Goal: Transaction & Acquisition: Book appointment/travel/reservation

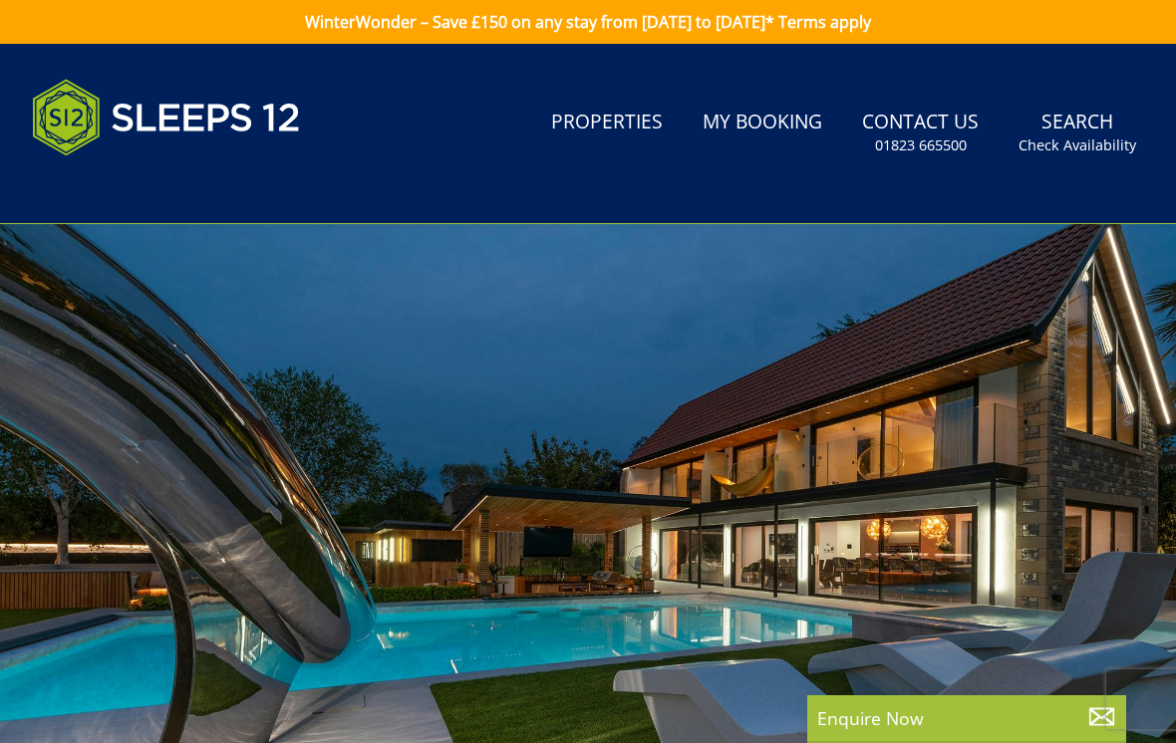
click at [595, 114] on link "Properties" at bounding box center [607, 123] width 128 height 45
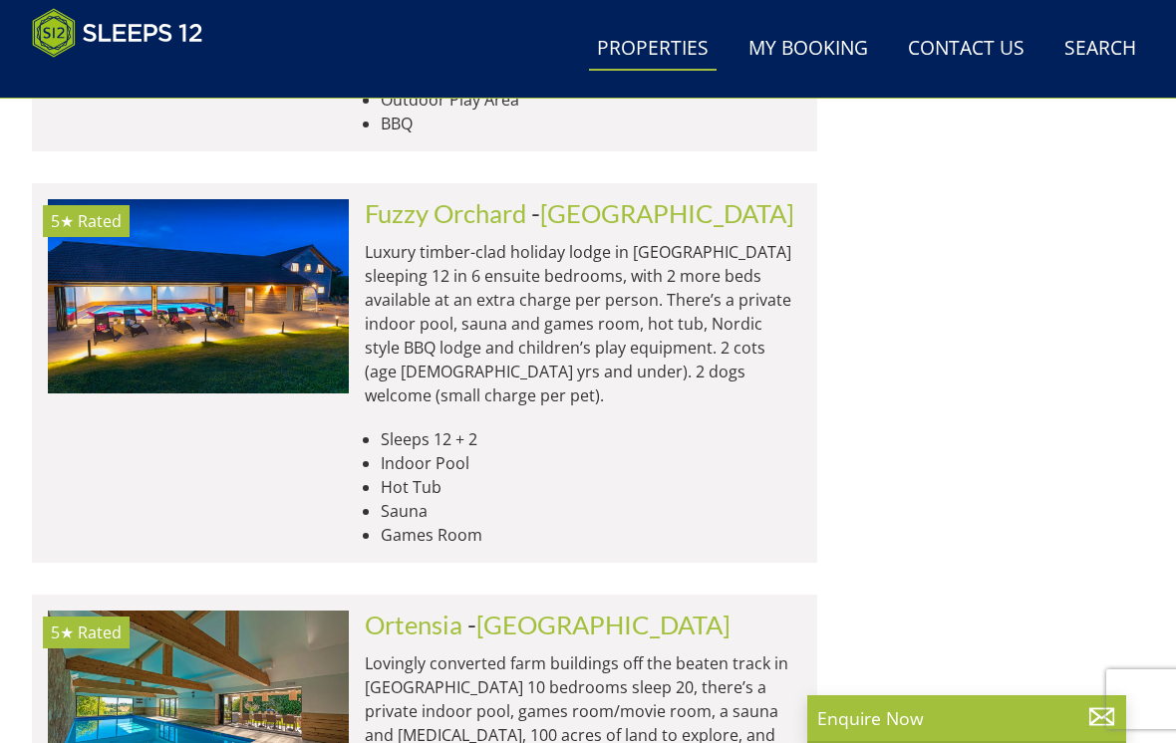
scroll to position [8414, 0]
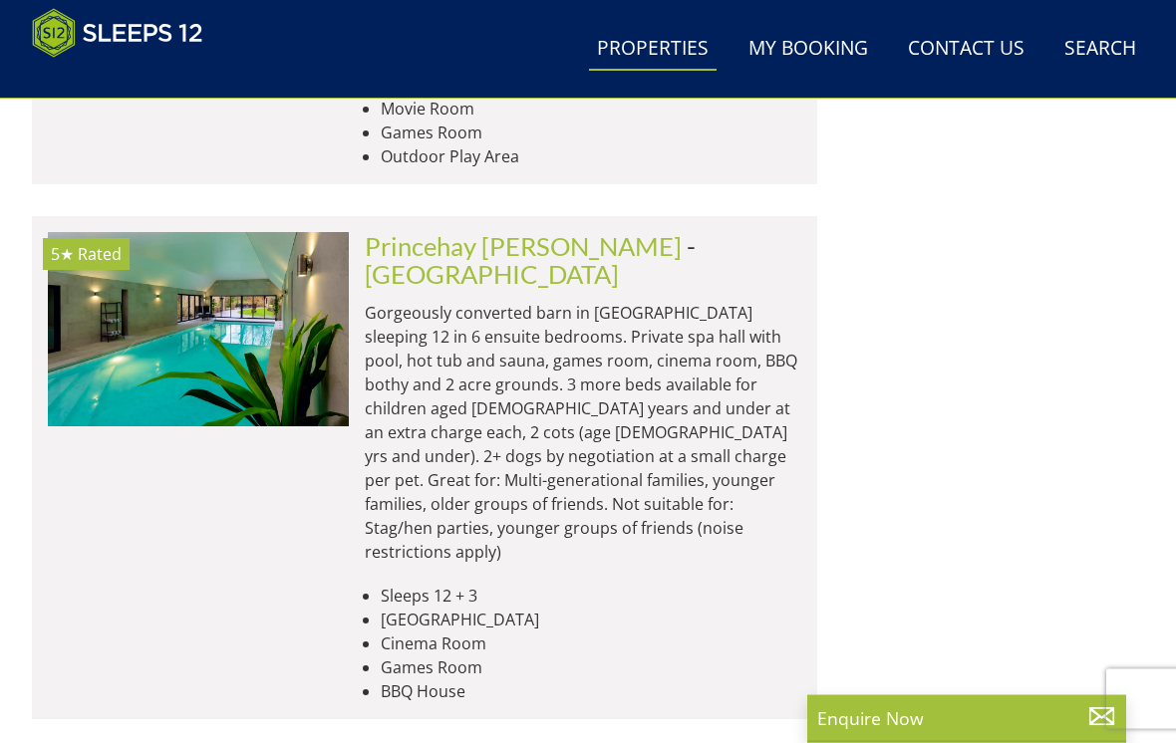
scroll to position [16356, 0]
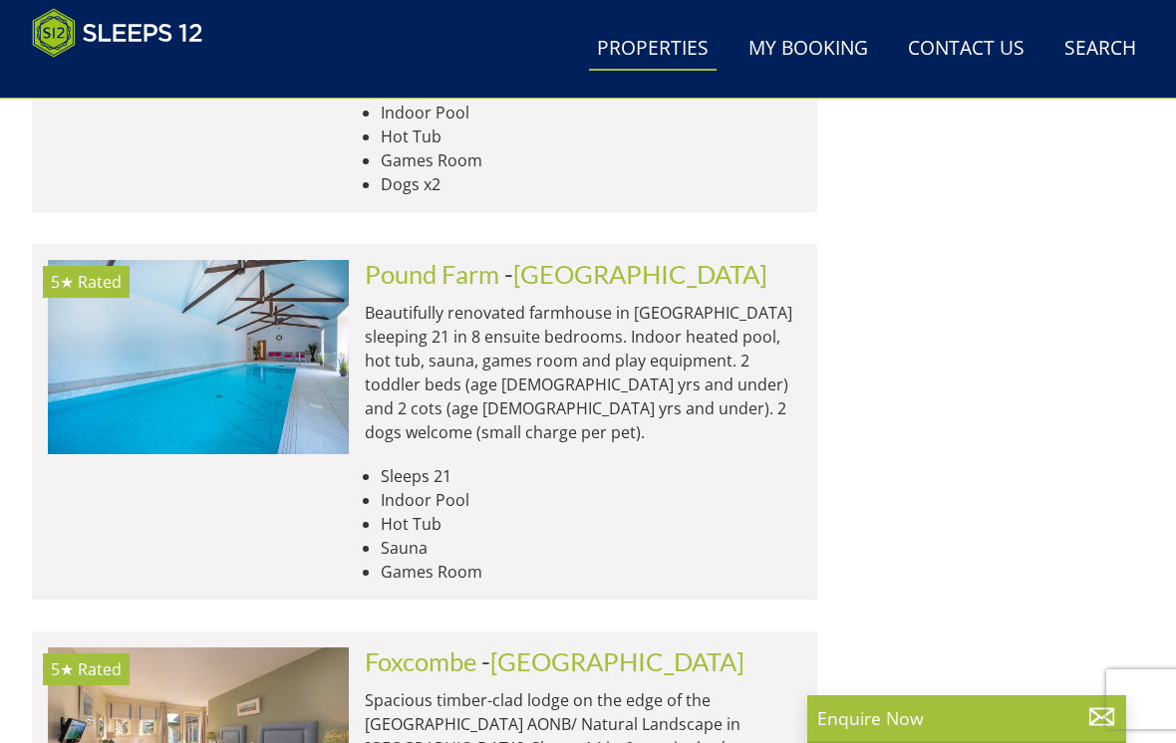
scroll to position [24610, 0]
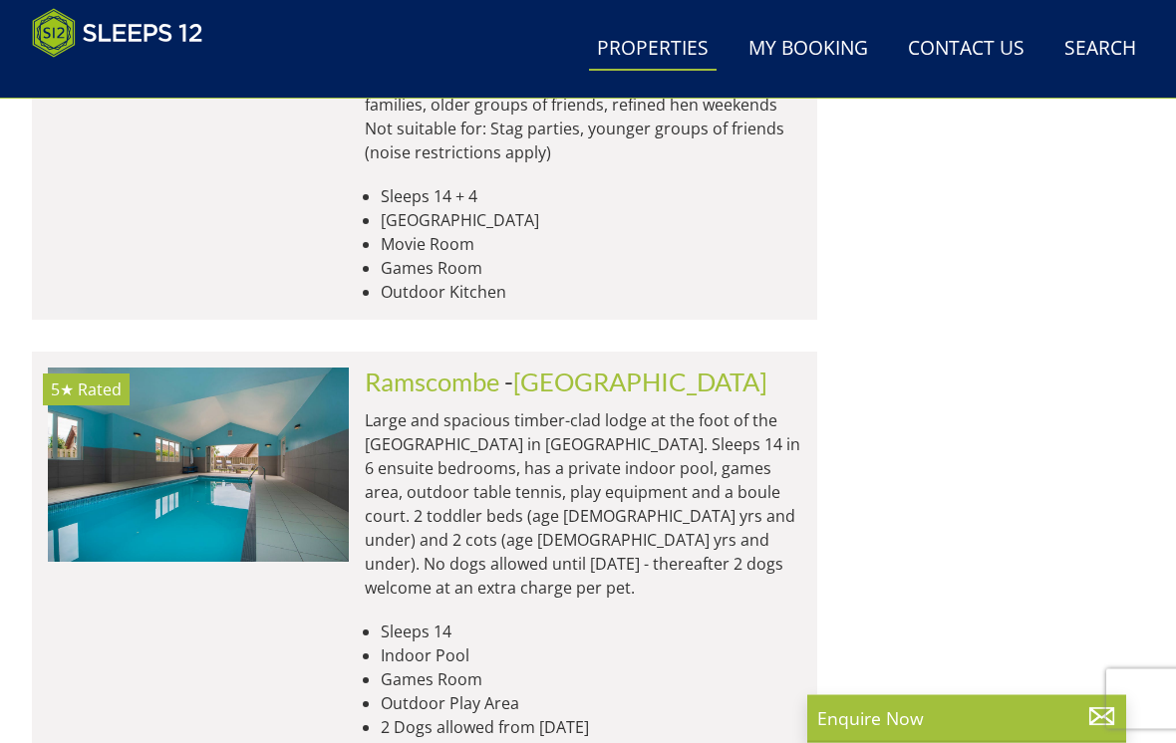
scroll to position [26270, 0]
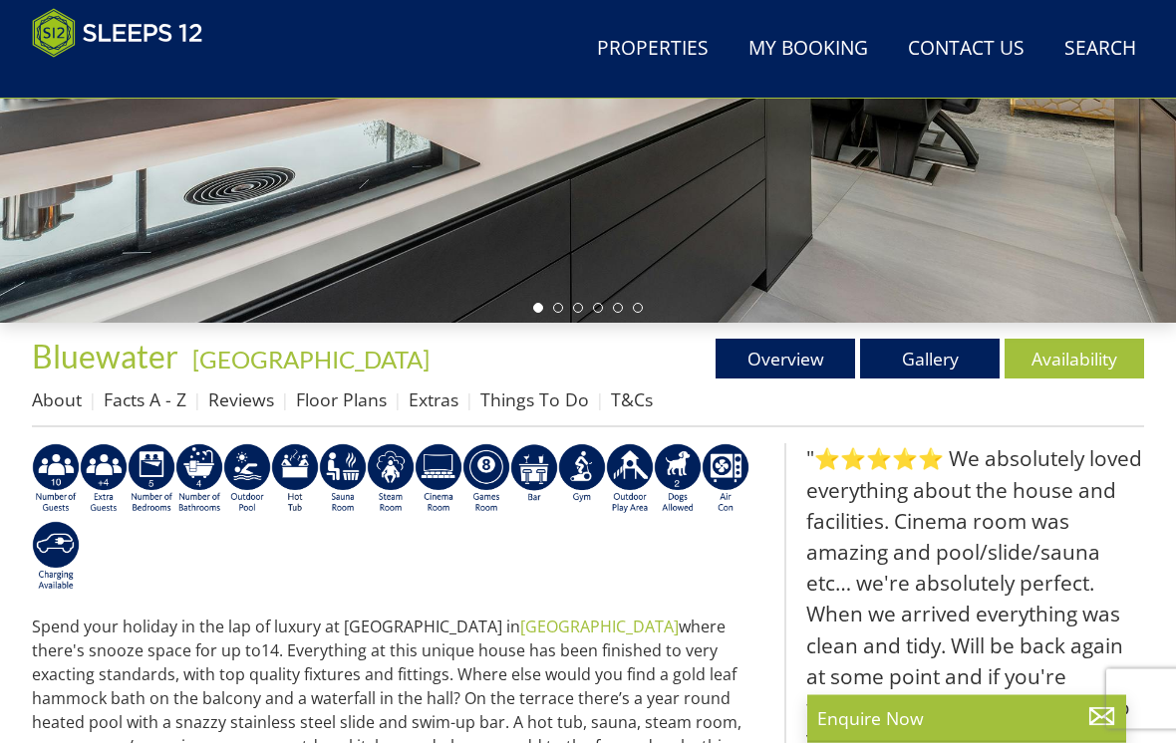
scroll to position [478, 0]
click at [1077, 360] on link "Availability" at bounding box center [1075, 359] width 140 height 40
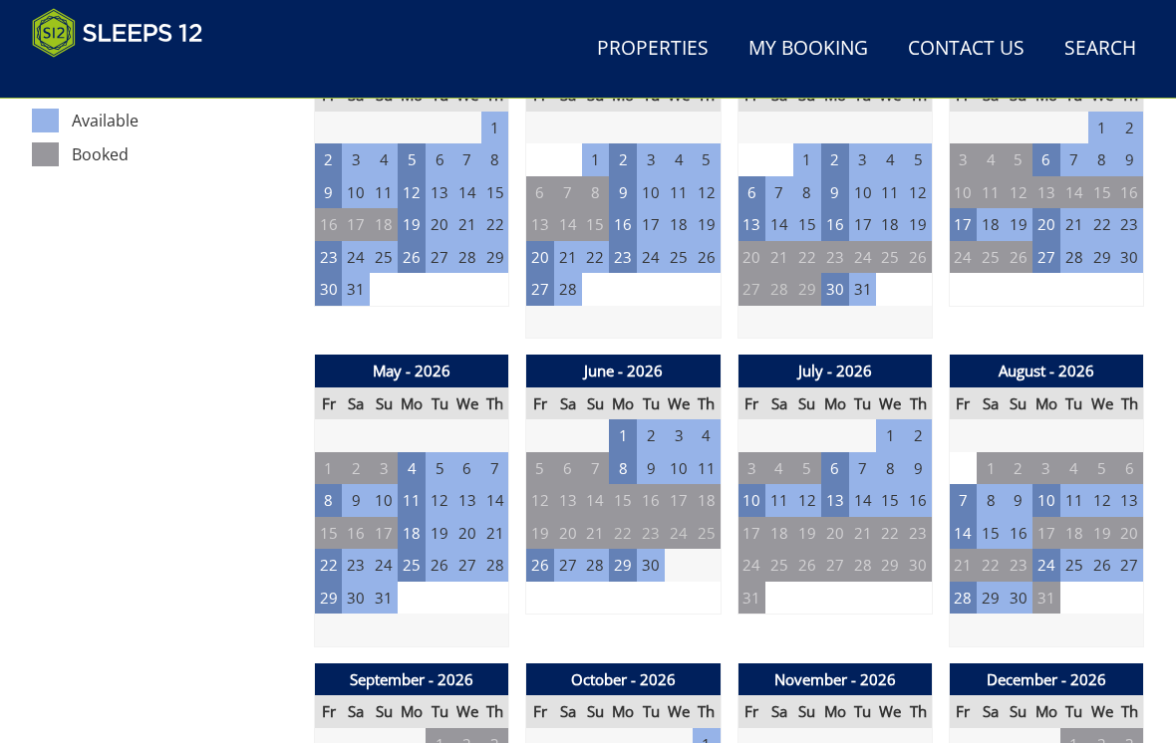
scroll to position [1185, 0]
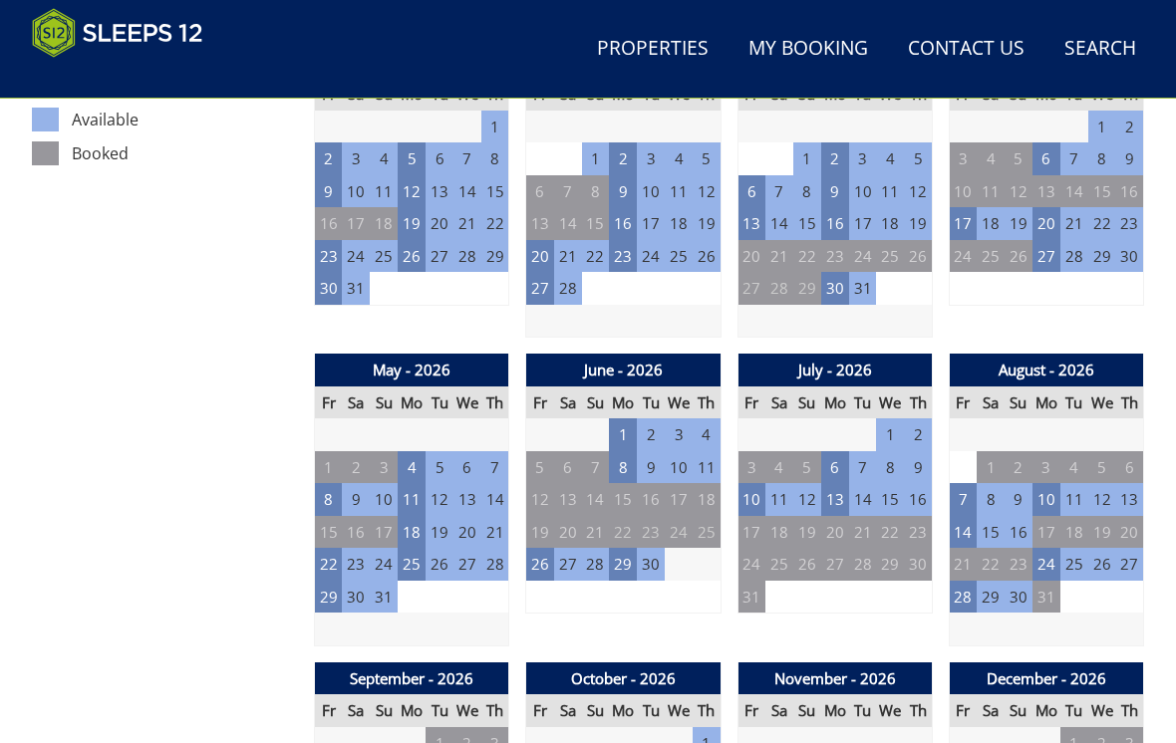
click at [335, 548] on td "22" at bounding box center [329, 564] width 28 height 33
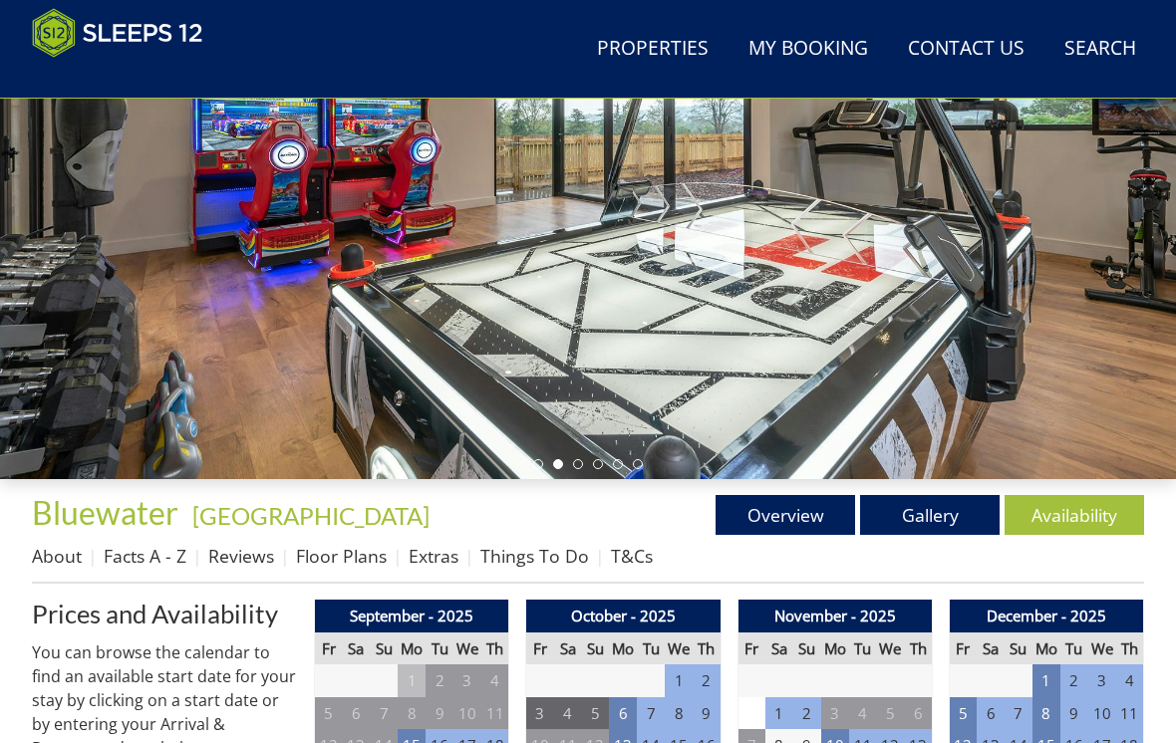
scroll to position [316, 0]
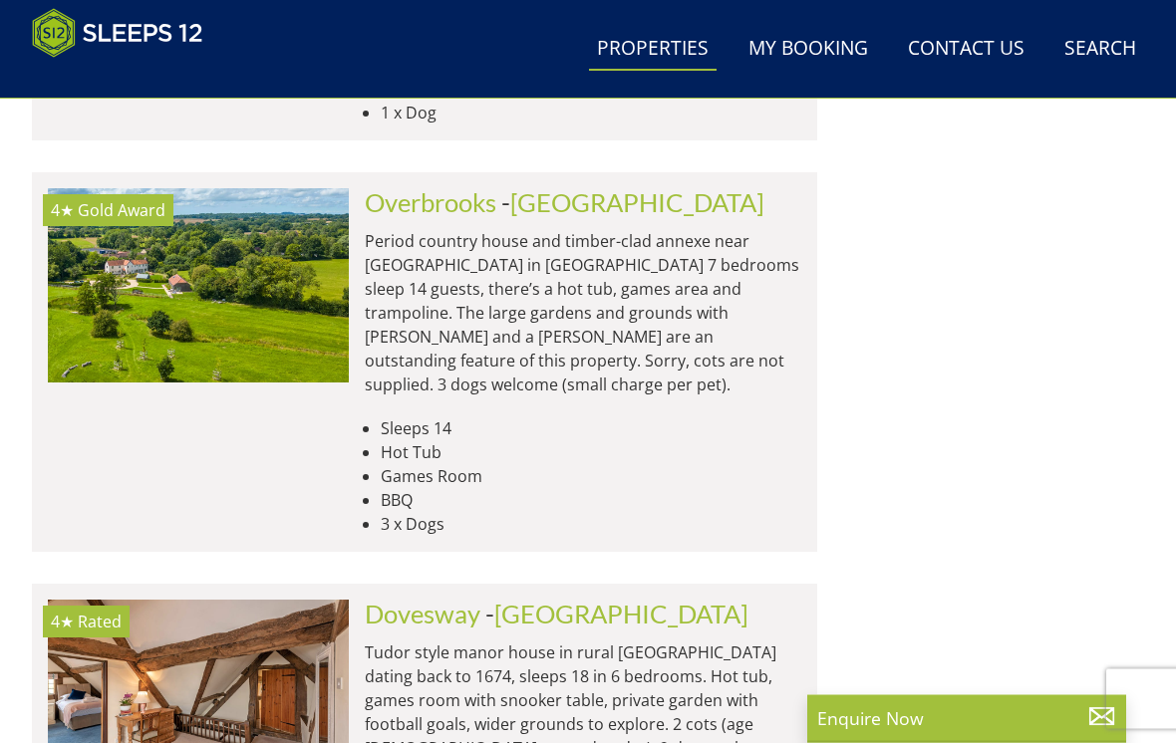
scroll to position [27298, 0]
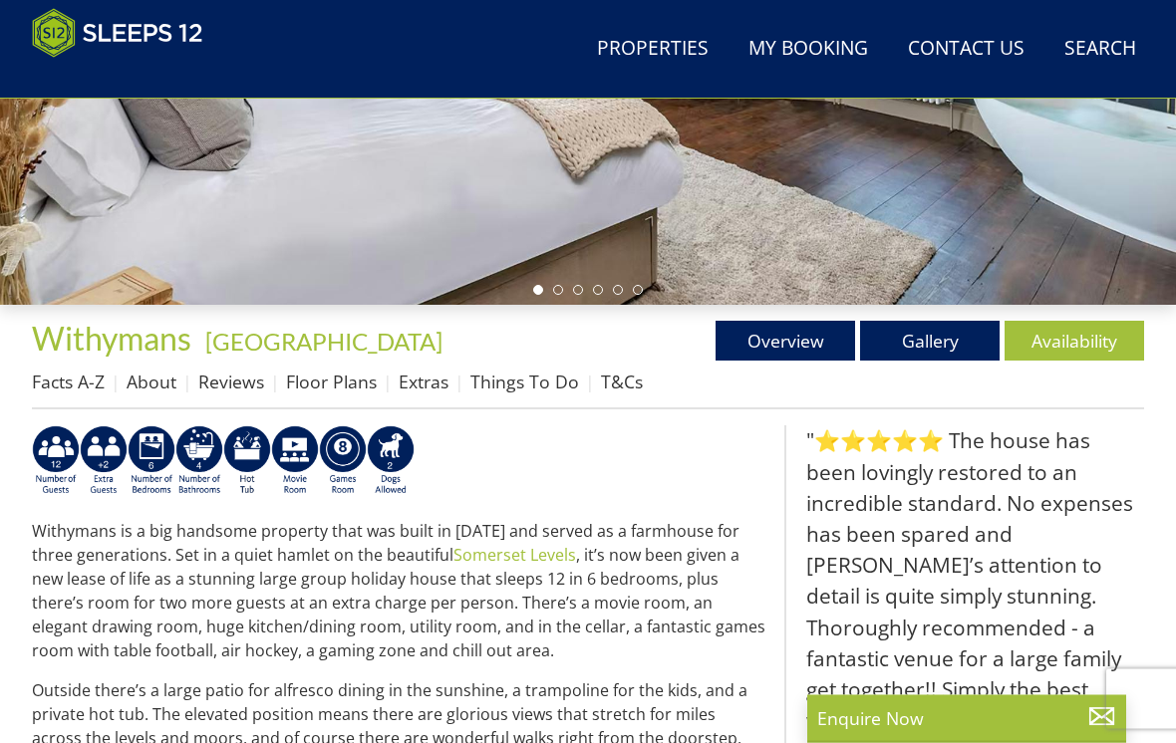
scroll to position [496, 0]
click at [1074, 343] on link "Availability" at bounding box center [1075, 341] width 140 height 40
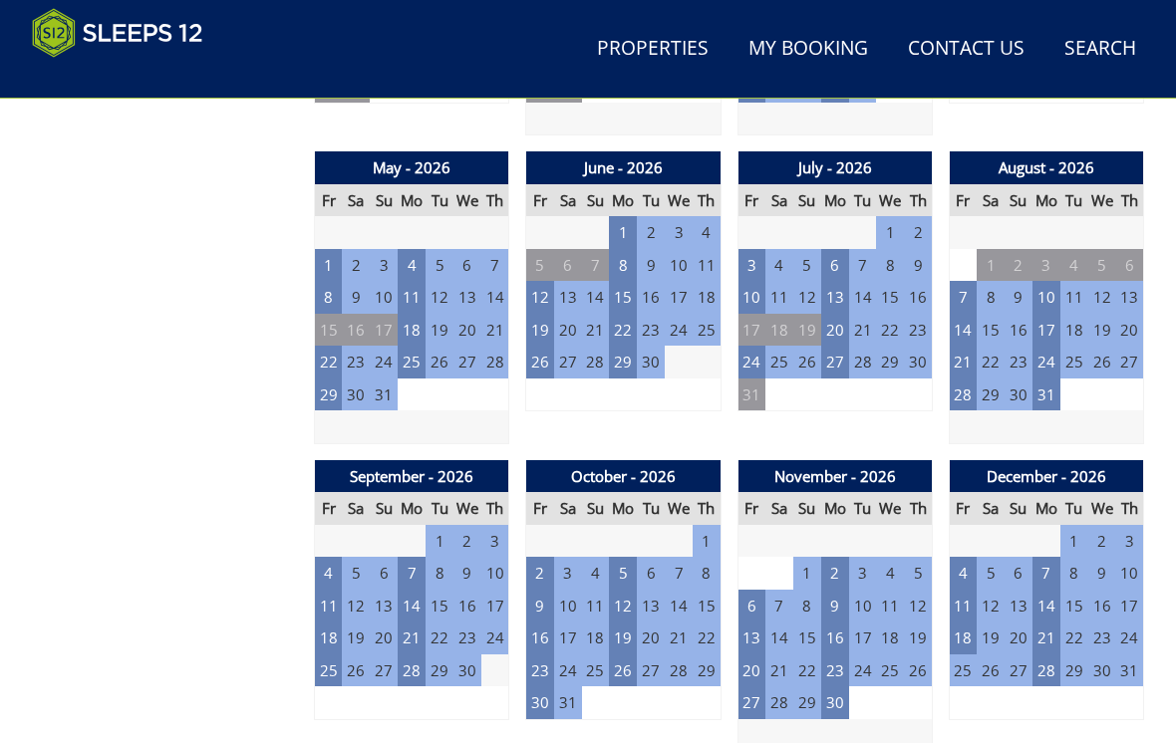
scroll to position [1431, 0]
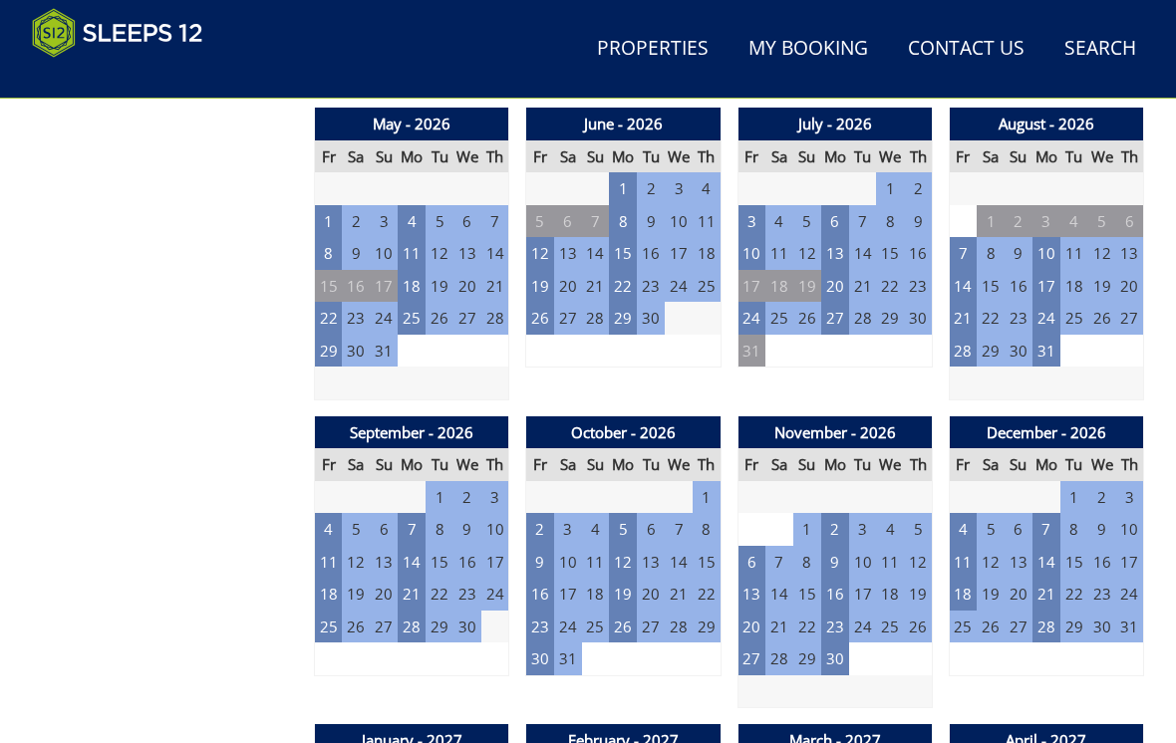
click at [336, 311] on td "22" at bounding box center [329, 318] width 28 height 33
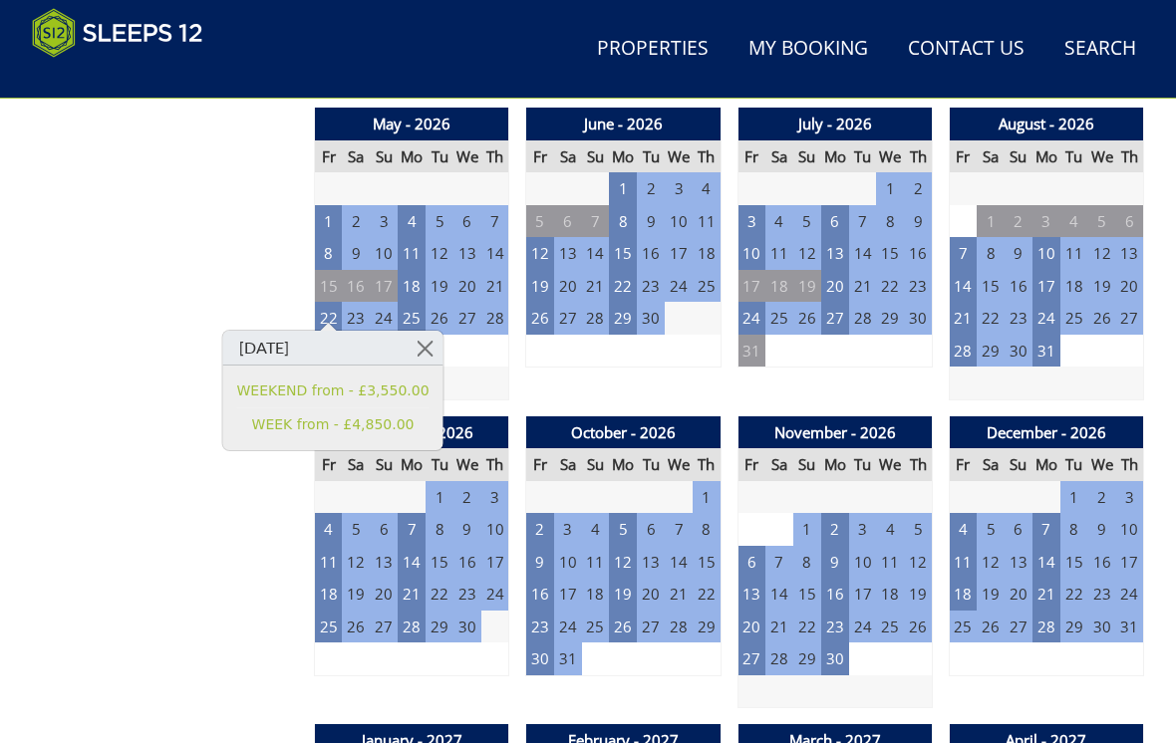
click at [345, 302] on td "23" at bounding box center [356, 318] width 28 height 33
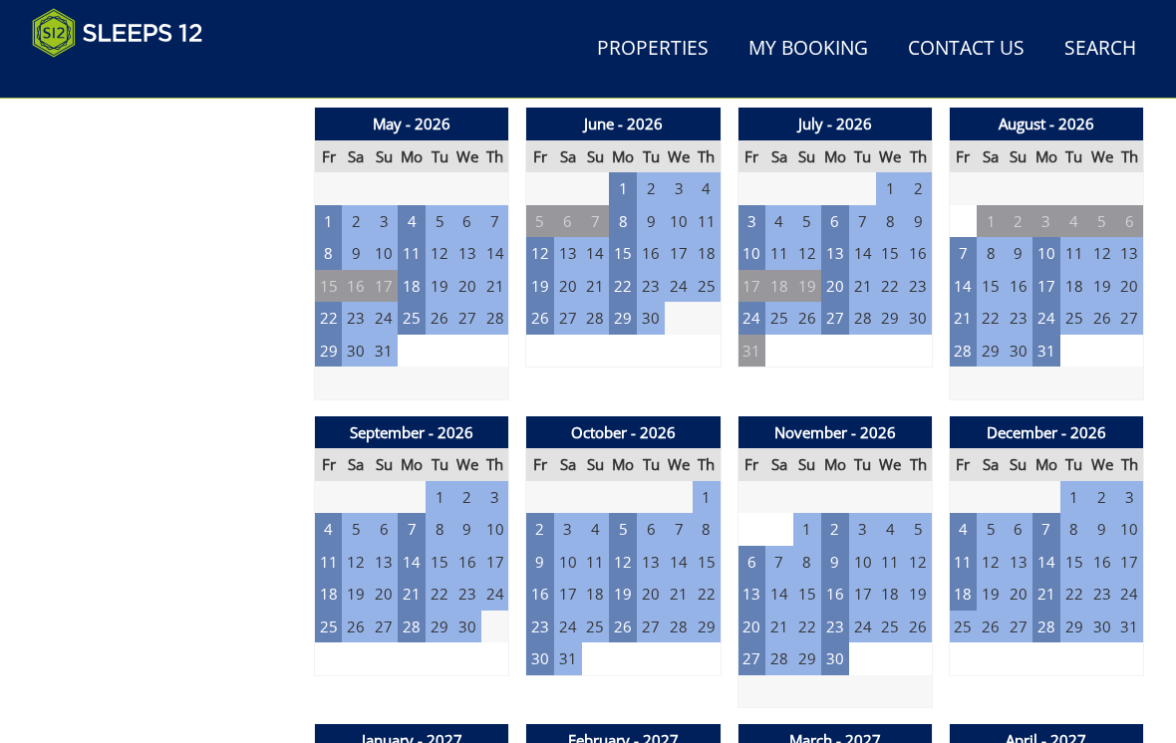
click at [333, 304] on td "22" at bounding box center [329, 318] width 28 height 33
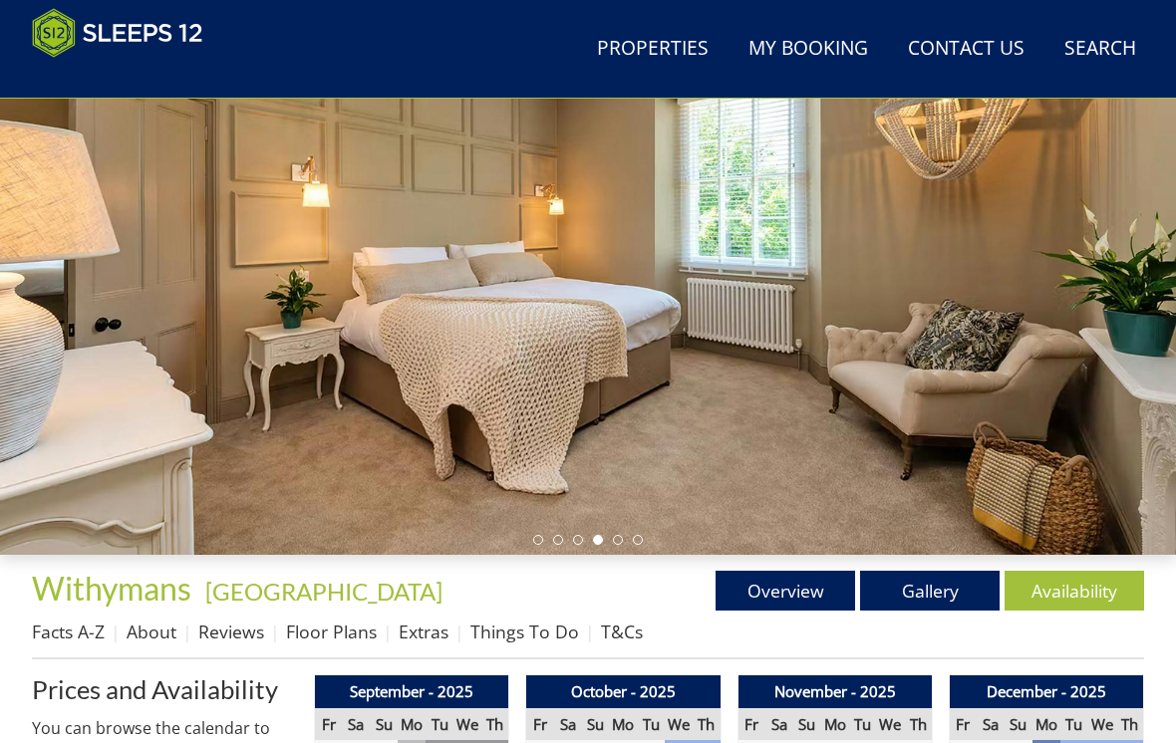
scroll to position [0, 0]
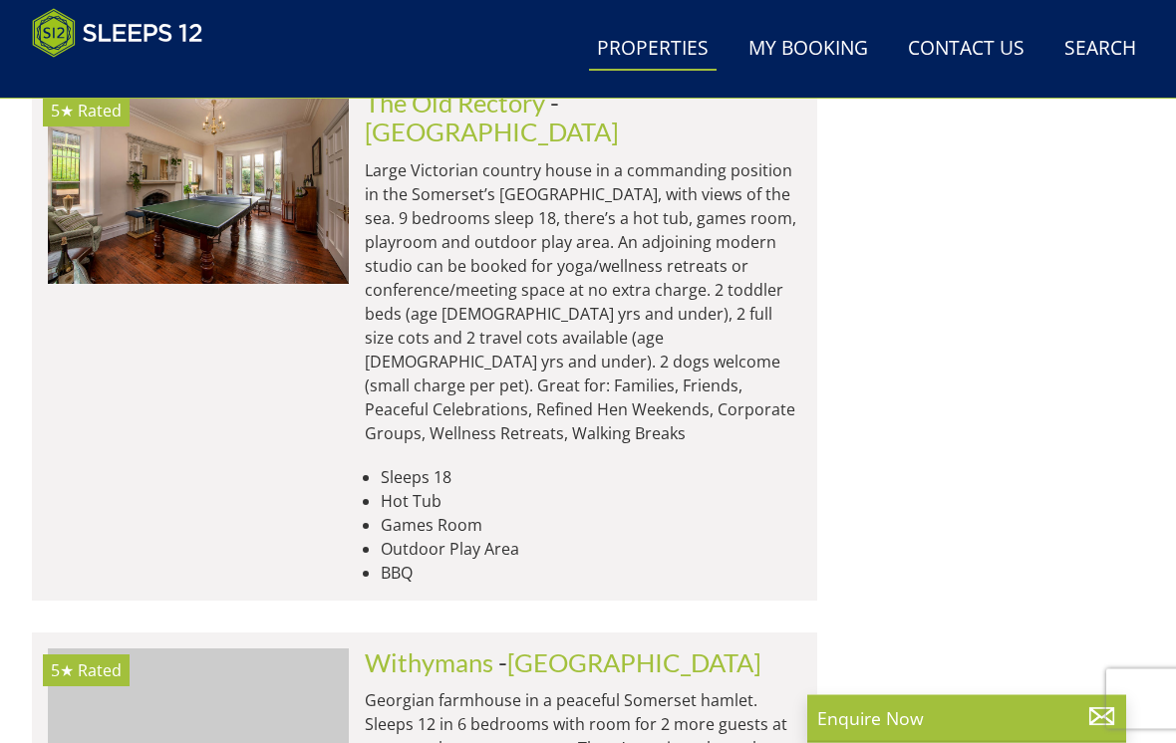
scroll to position [29066, 0]
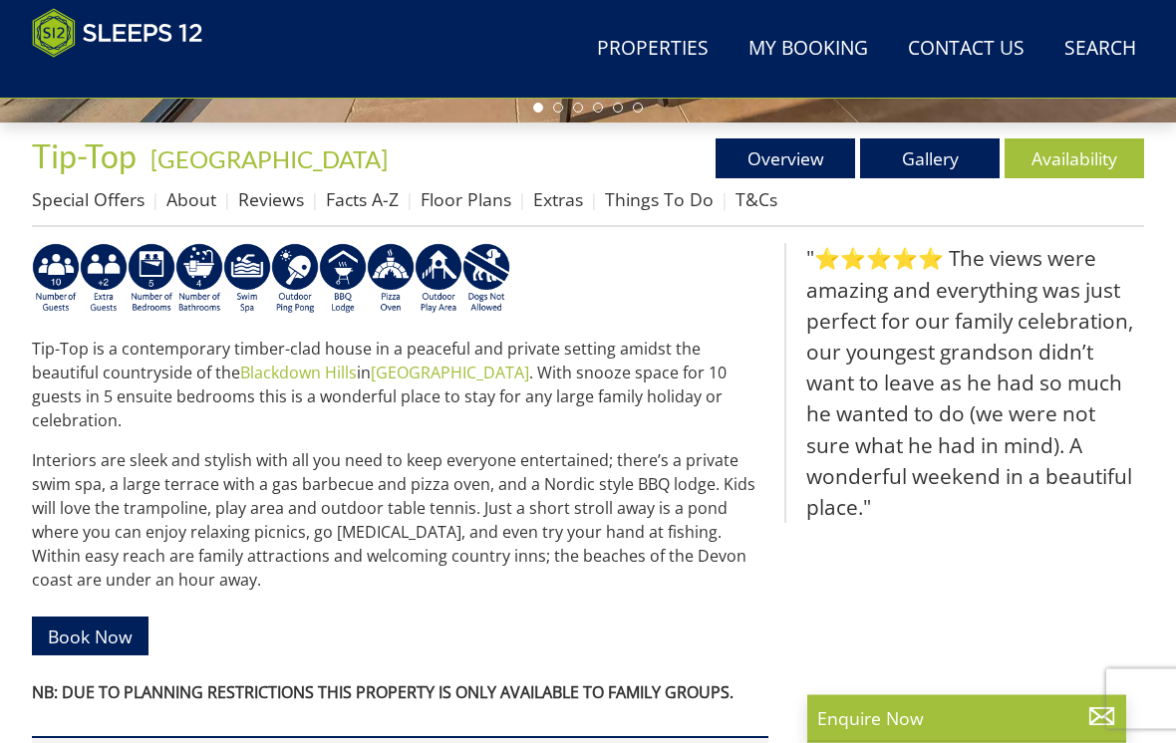
scroll to position [680, 0]
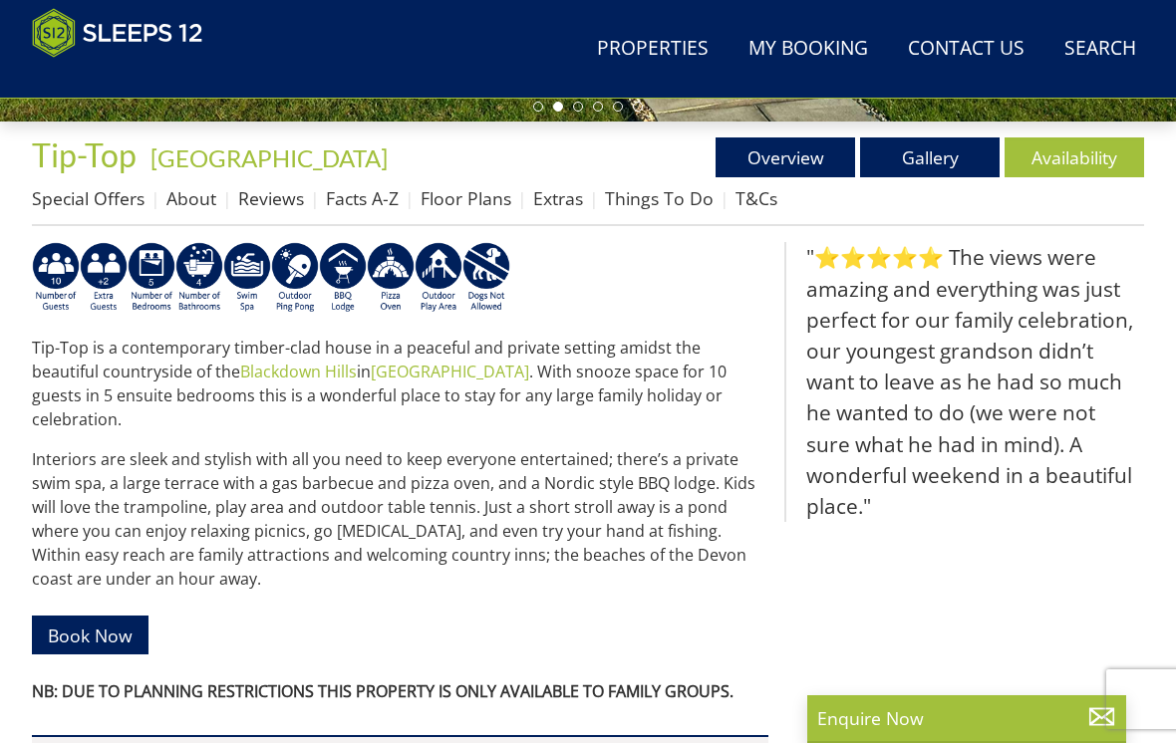
click at [1078, 161] on link "Availability" at bounding box center [1075, 158] width 140 height 40
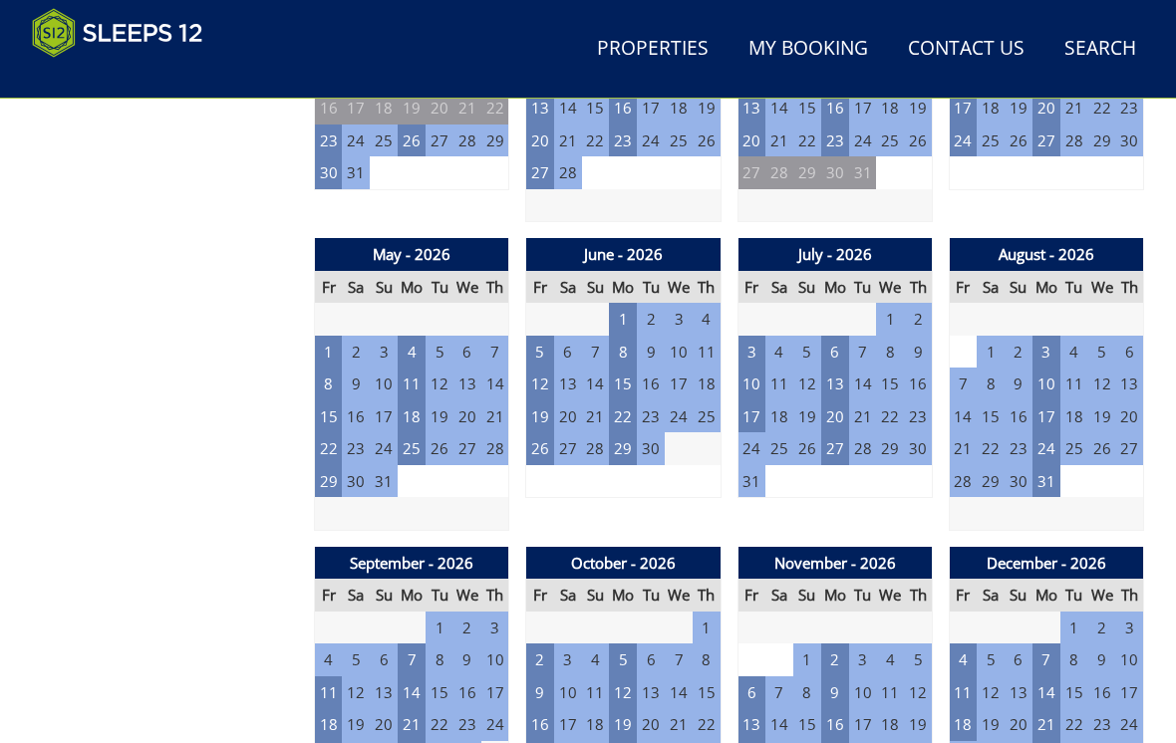
scroll to position [1301, 0]
click at [335, 434] on td "22" at bounding box center [329, 449] width 28 height 33
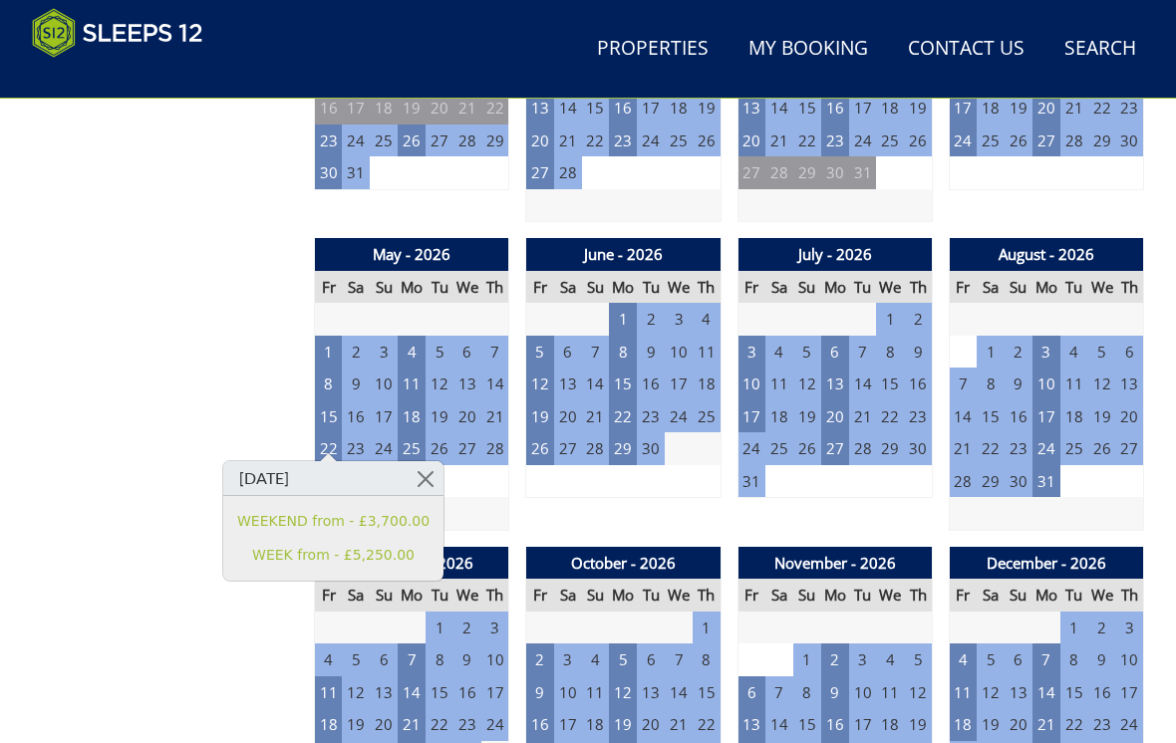
click at [428, 477] on link at bounding box center [426, 478] width 35 height 35
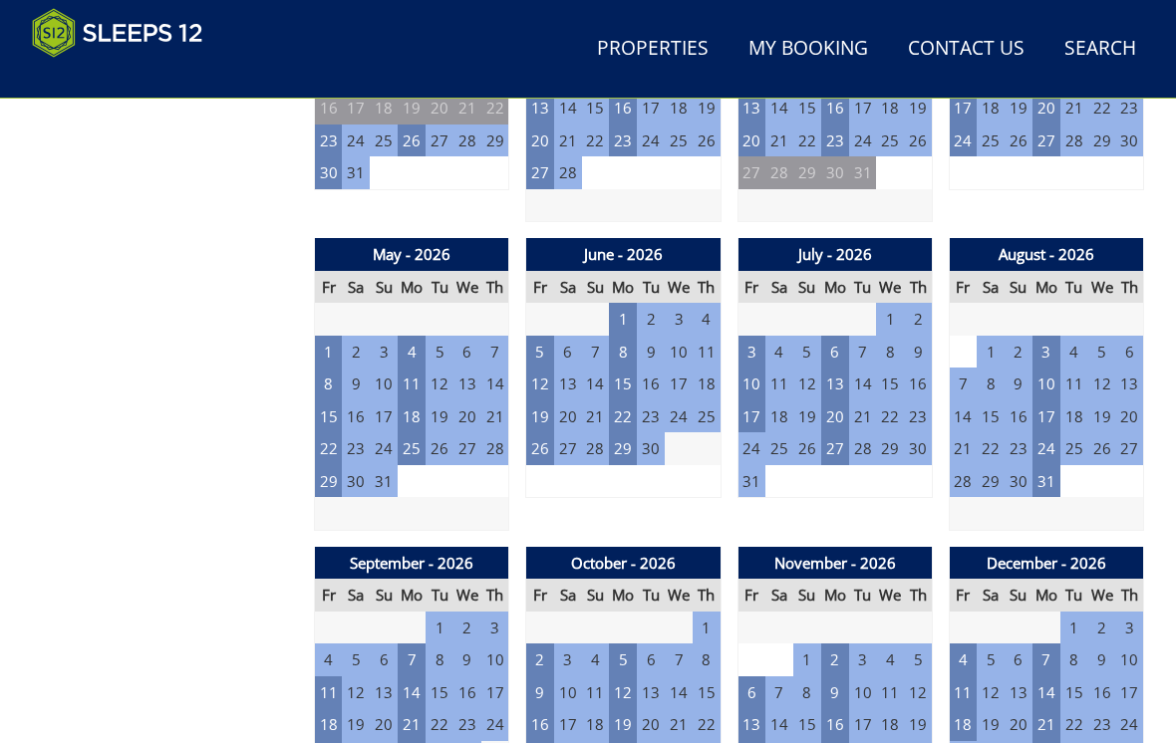
click at [340, 401] on td "15" at bounding box center [329, 417] width 28 height 33
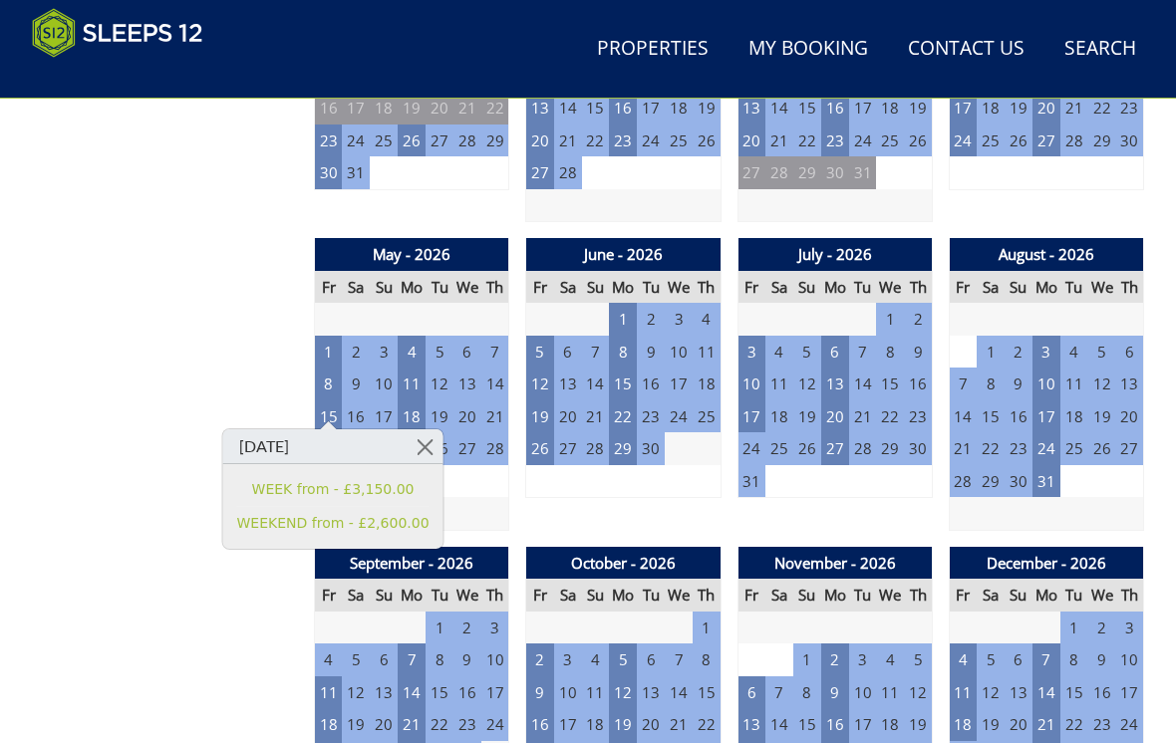
click at [431, 439] on link at bounding box center [425, 447] width 35 height 35
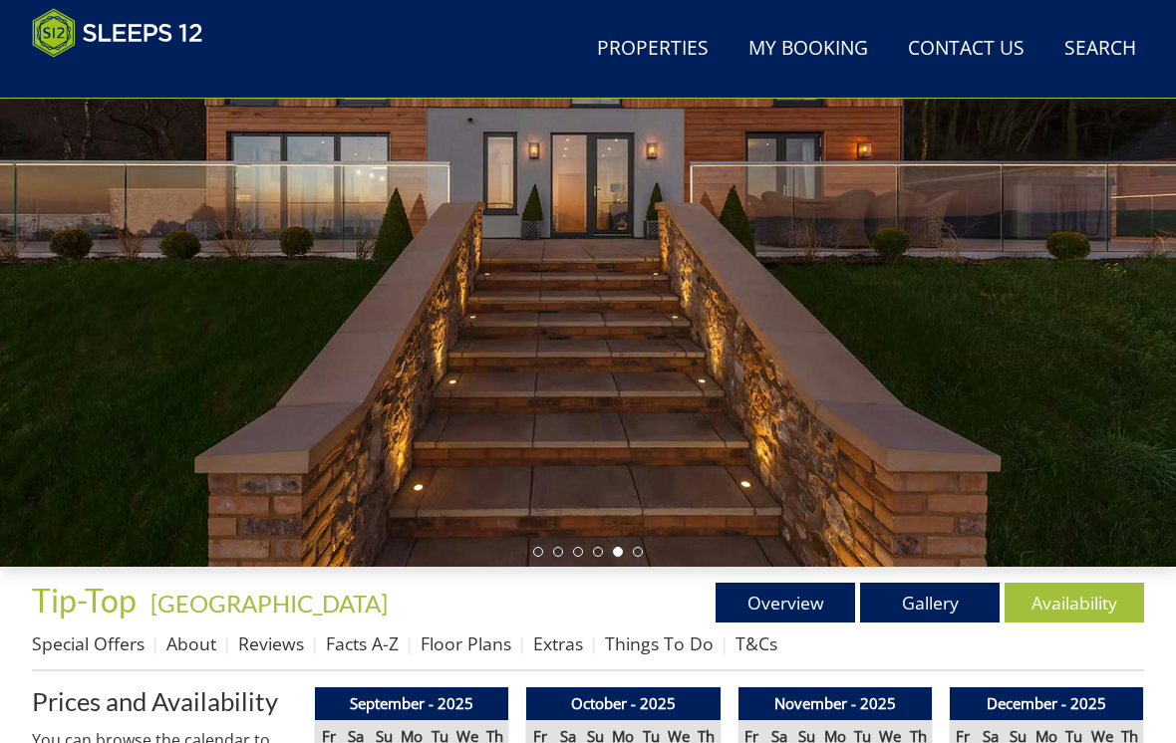
scroll to position [0, 0]
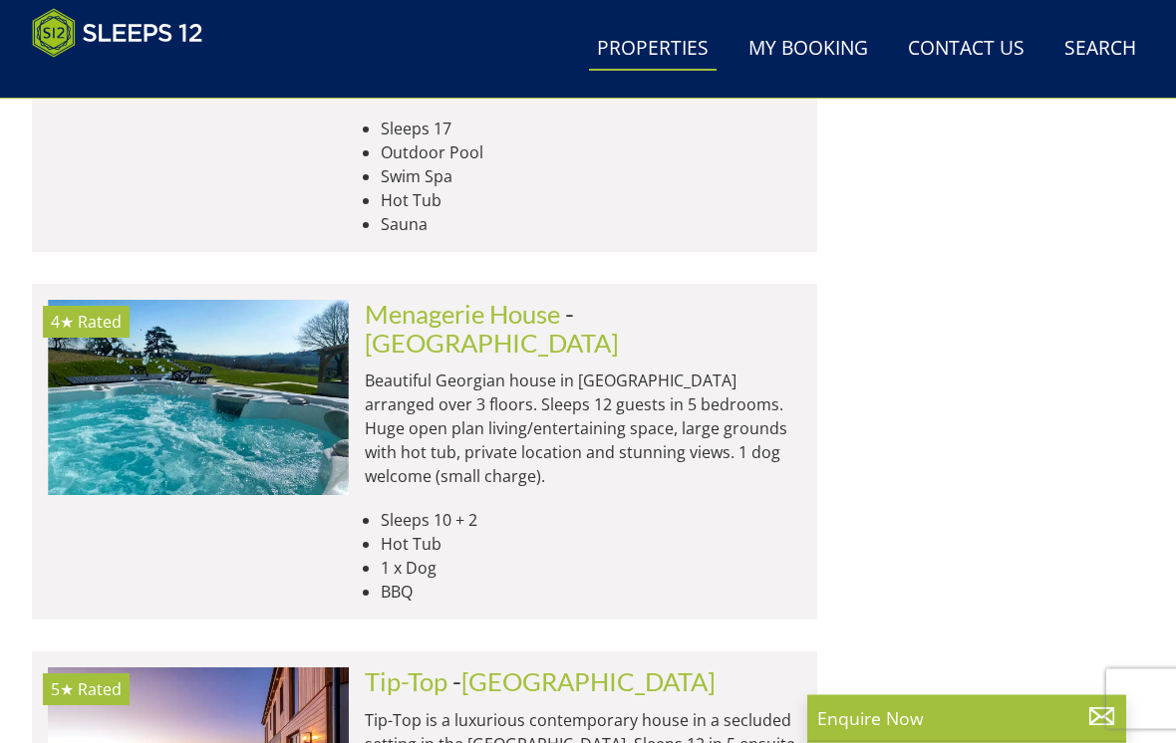
scroll to position [31088, 0]
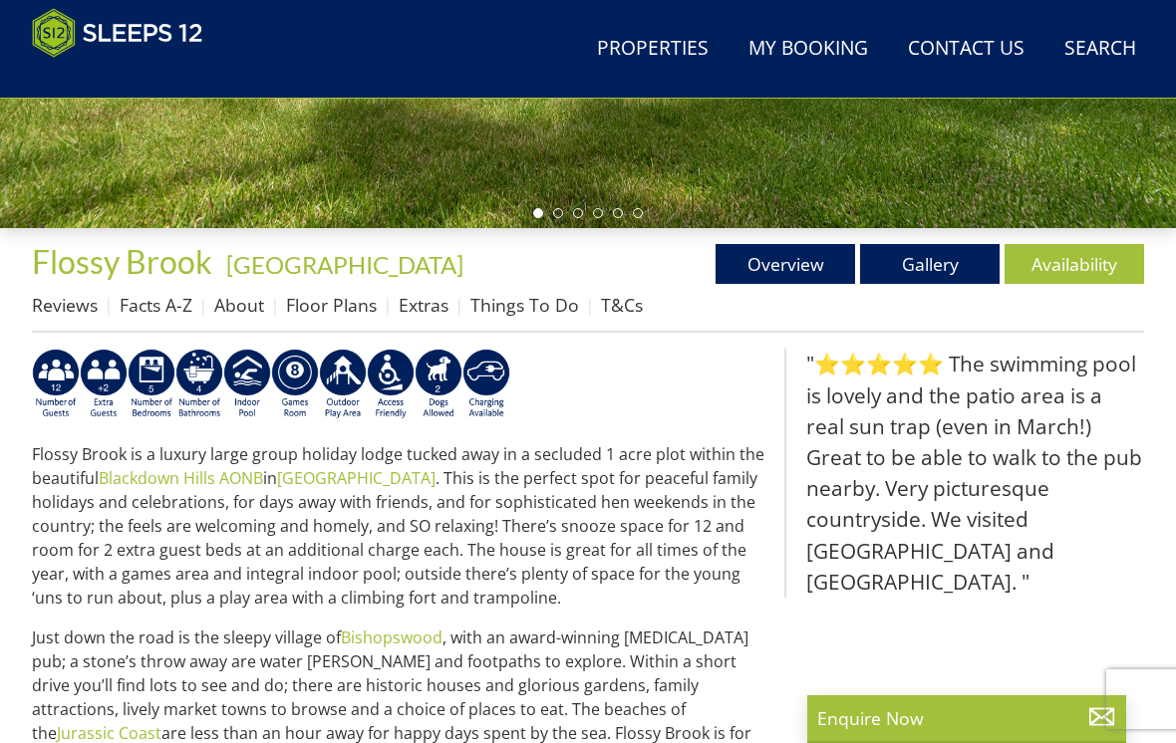
scroll to position [572, 0]
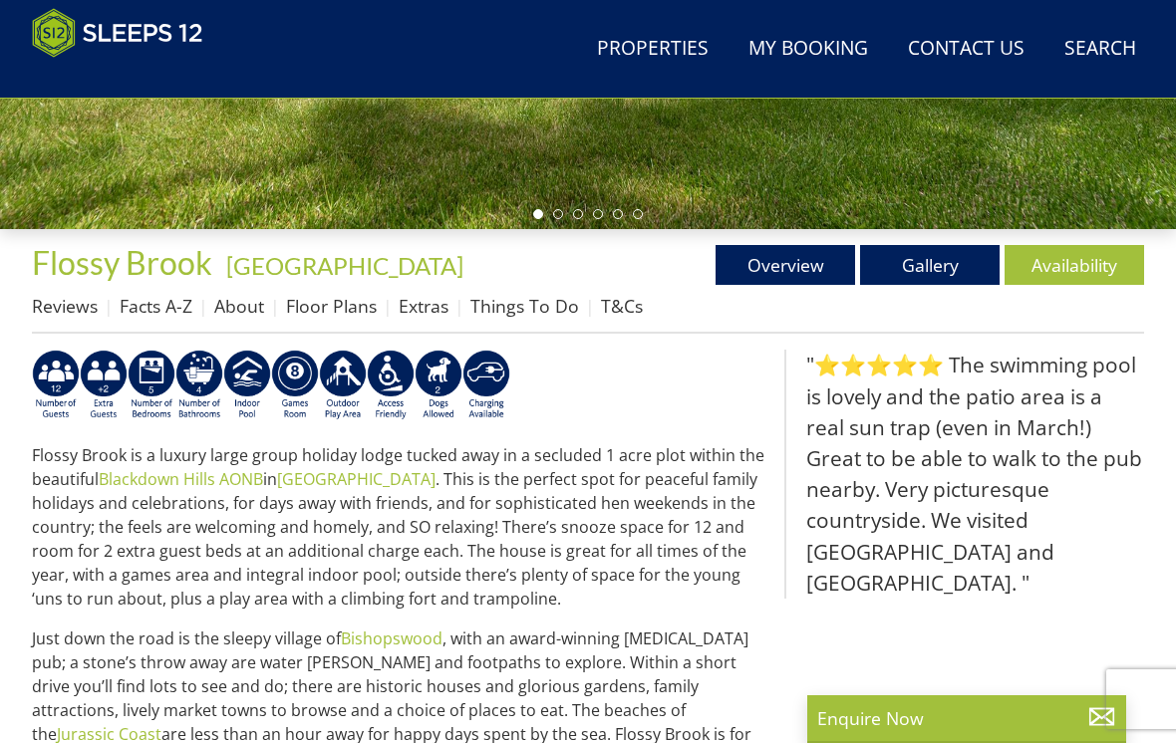
click at [1084, 266] on link "Availability" at bounding box center [1075, 265] width 140 height 40
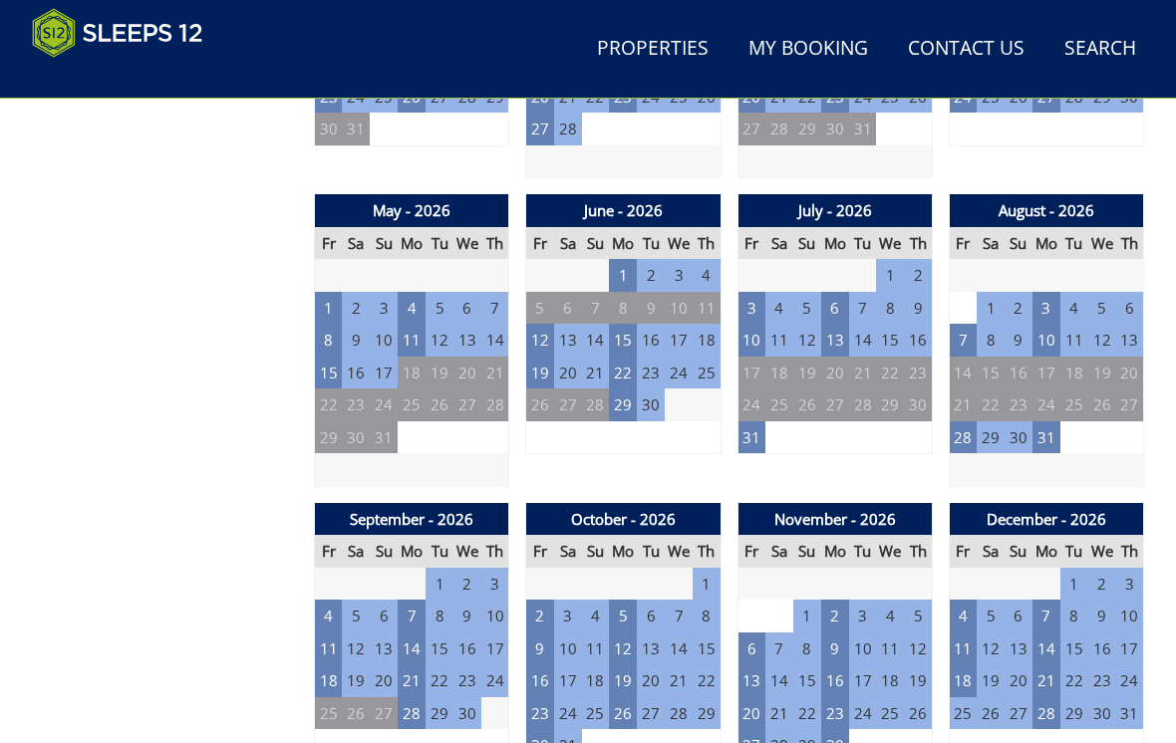
scroll to position [1344, 0]
click at [331, 363] on td "15" at bounding box center [329, 373] width 28 height 33
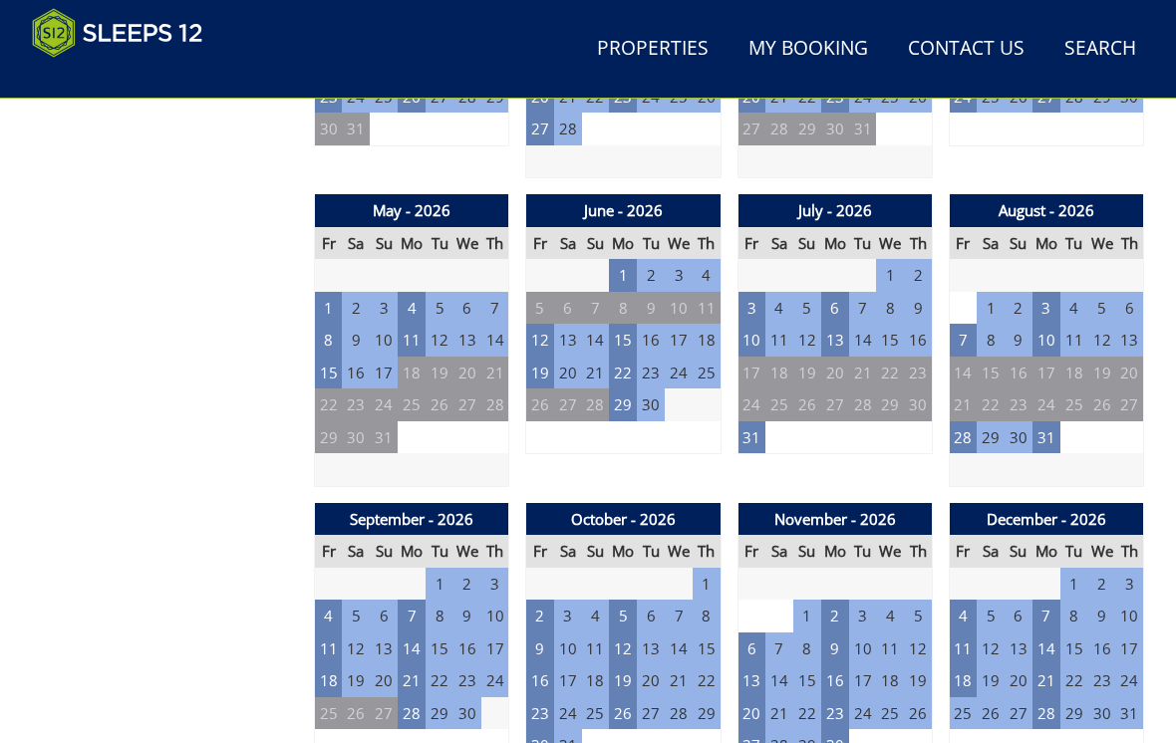
click at [332, 389] on td "22" at bounding box center [329, 405] width 28 height 33
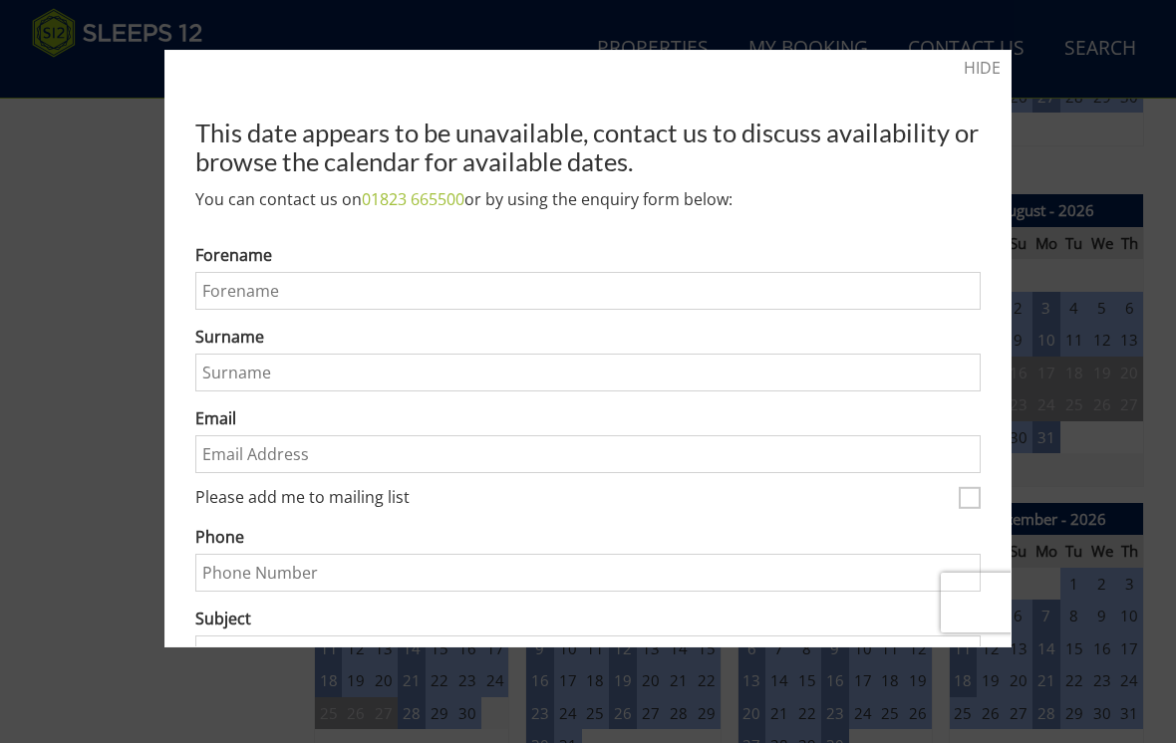
click at [987, 79] on link "HIDE" at bounding box center [982, 68] width 37 height 24
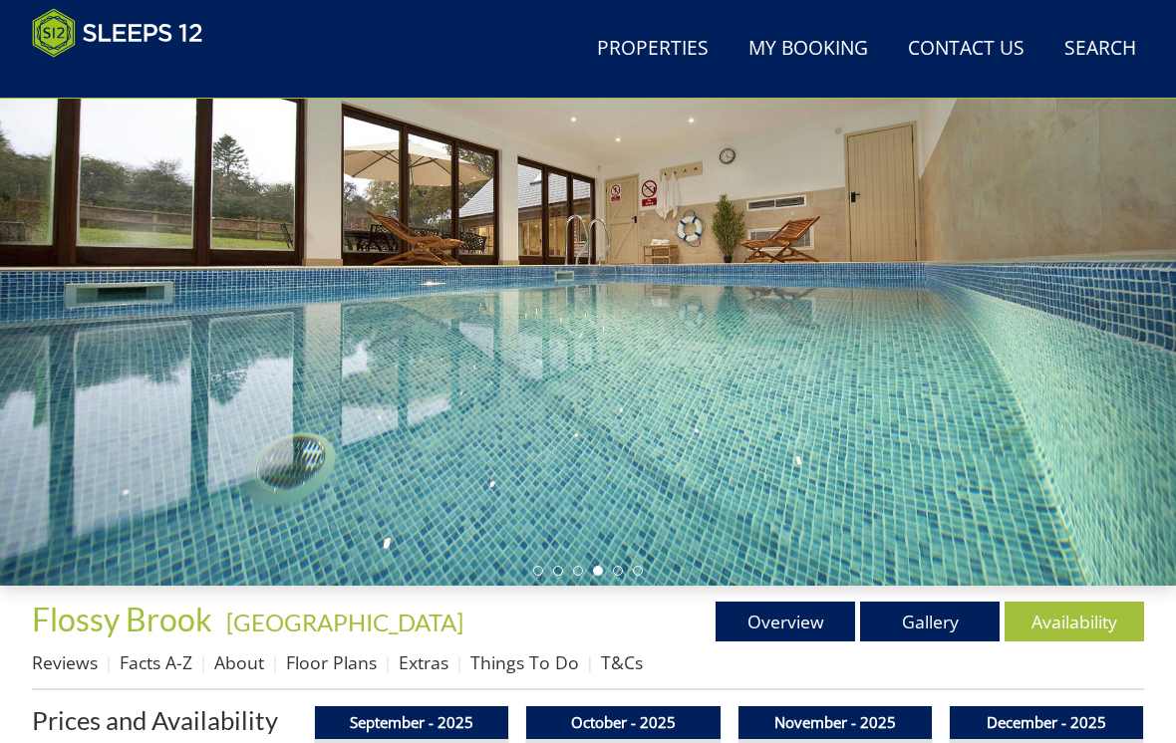
scroll to position [0, 0]
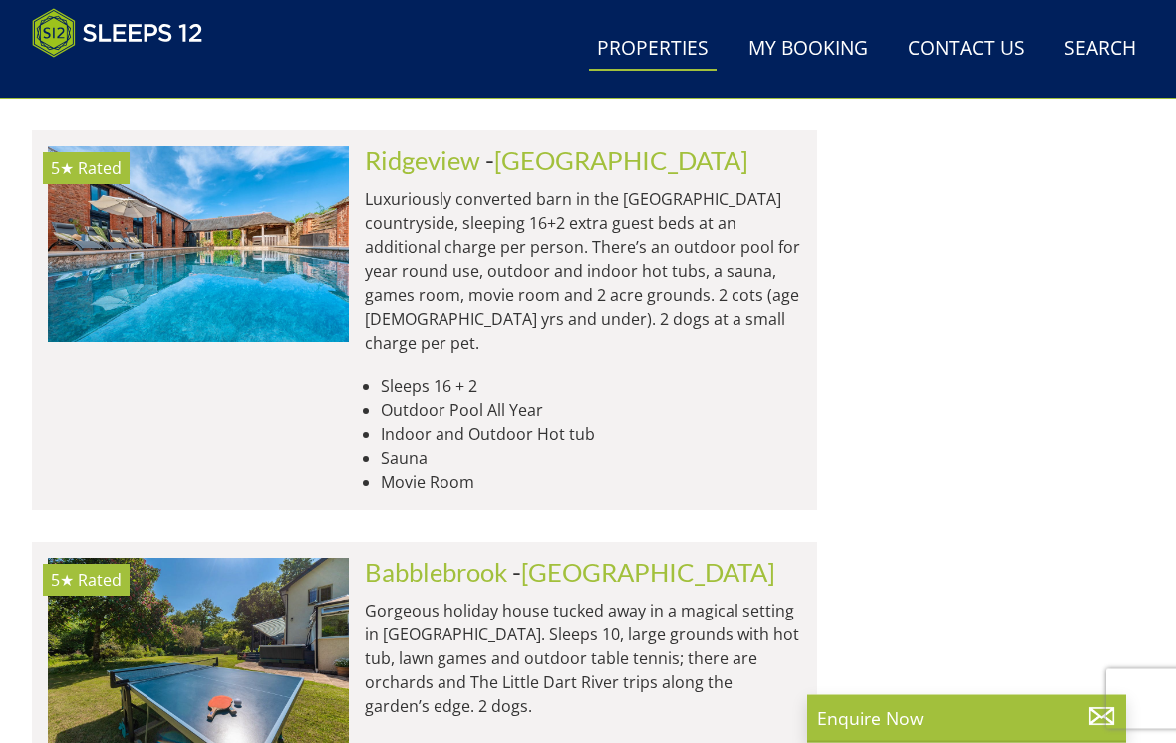
scroll to position [32528, 0]
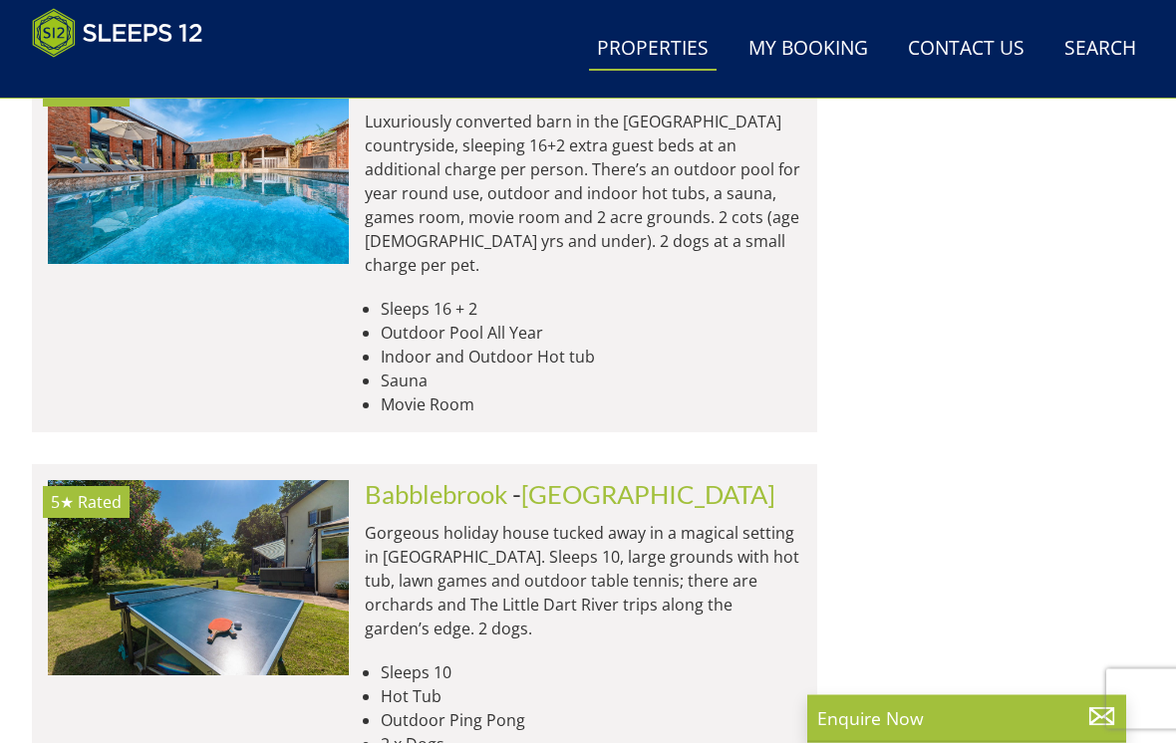
scroll to position [32606, 0]
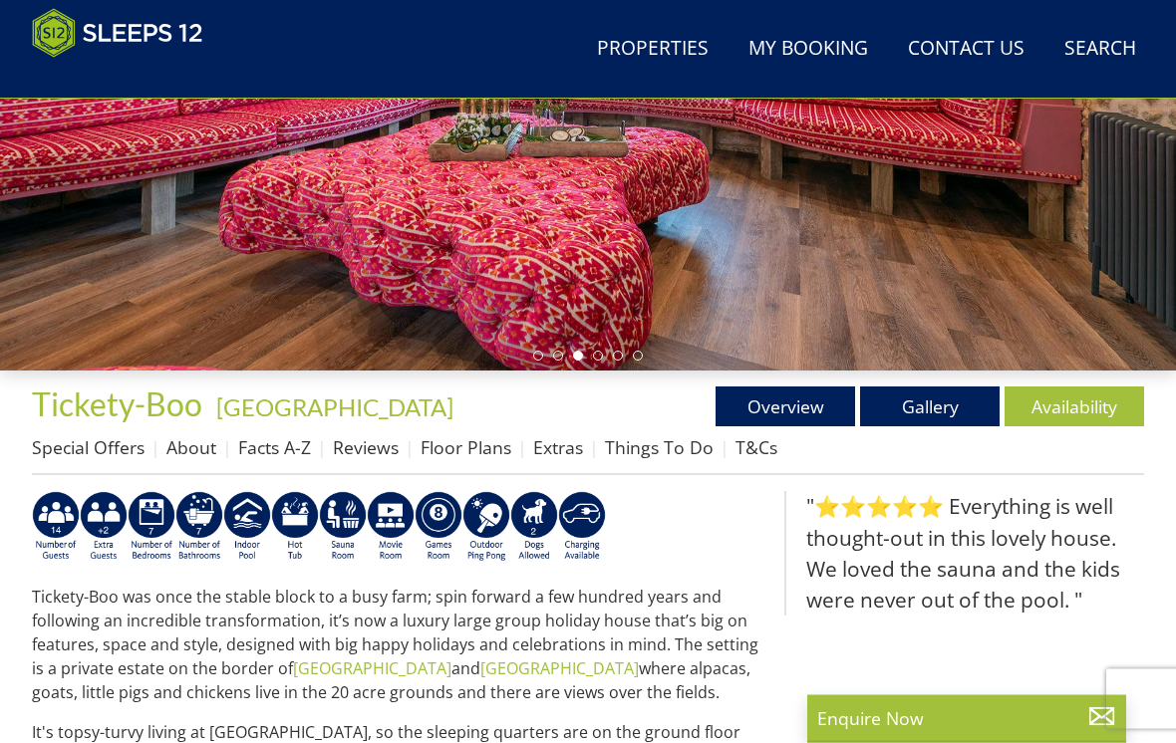
scroll to position [431, 0]
click at [1068, 410] on link "Availability" at bounding box center [1075, 407] width 140 height 40
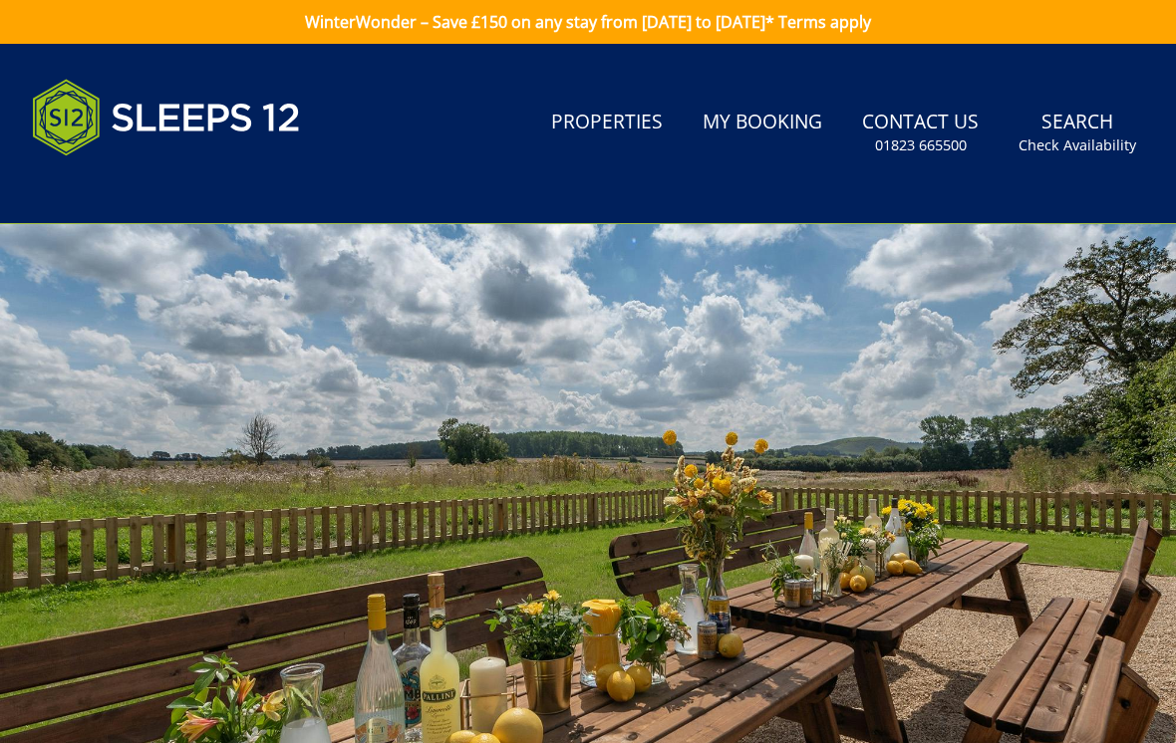
scroll to position [431, 0]
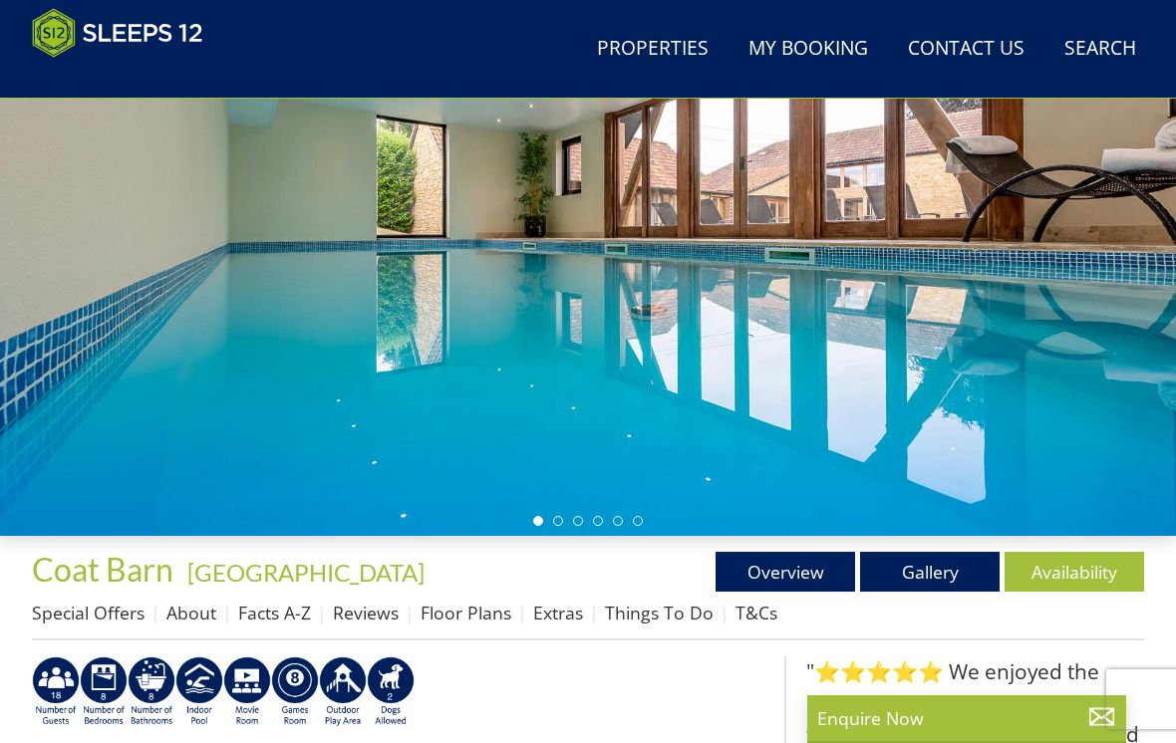
click at [1064, 577] on link "Availability" at bounding box center [1075, 572] width 140 height 40
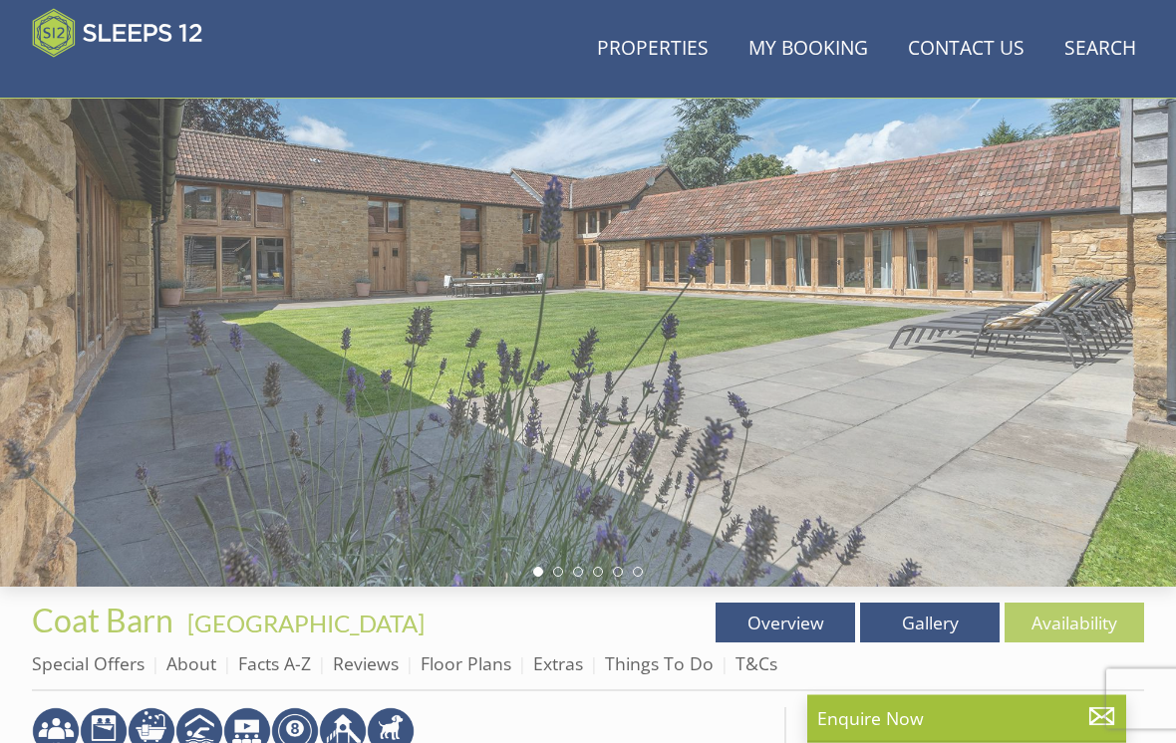
scroll to position [203, 0]
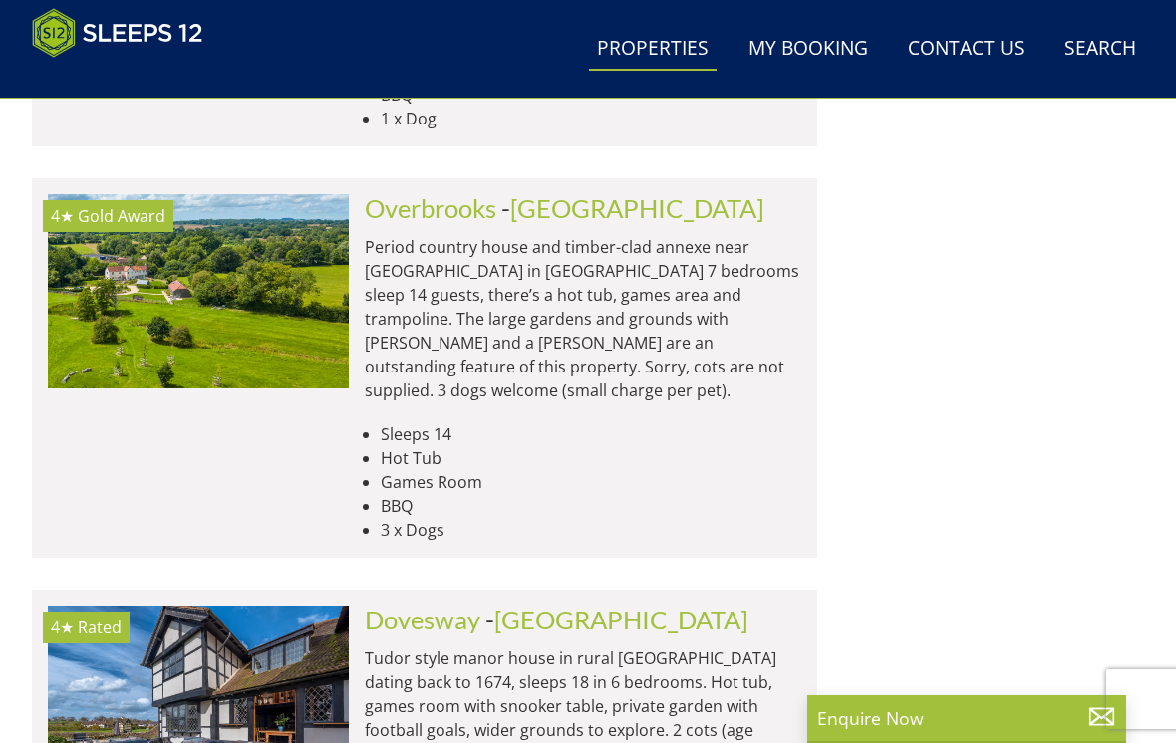
scroll to position [27267, 0]
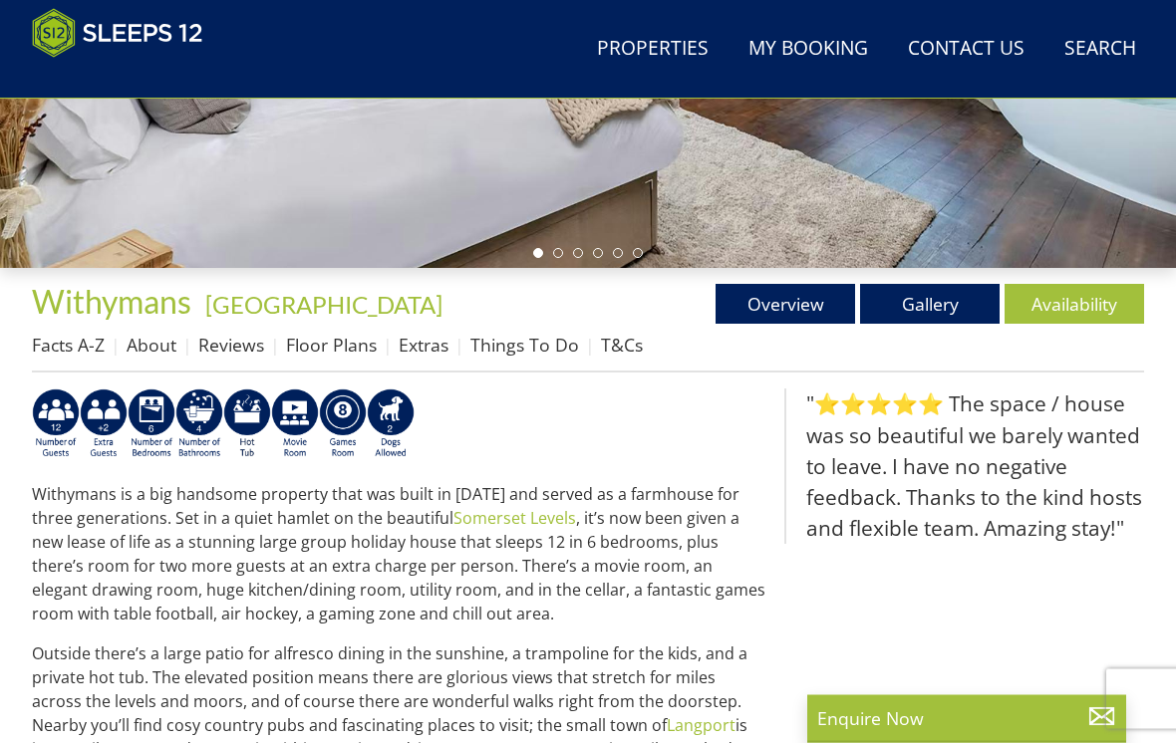
scroll to position [533, 0]
click at [1078, 306] on link "Availability" at bounding box center [1075, 304] width 140 height 40
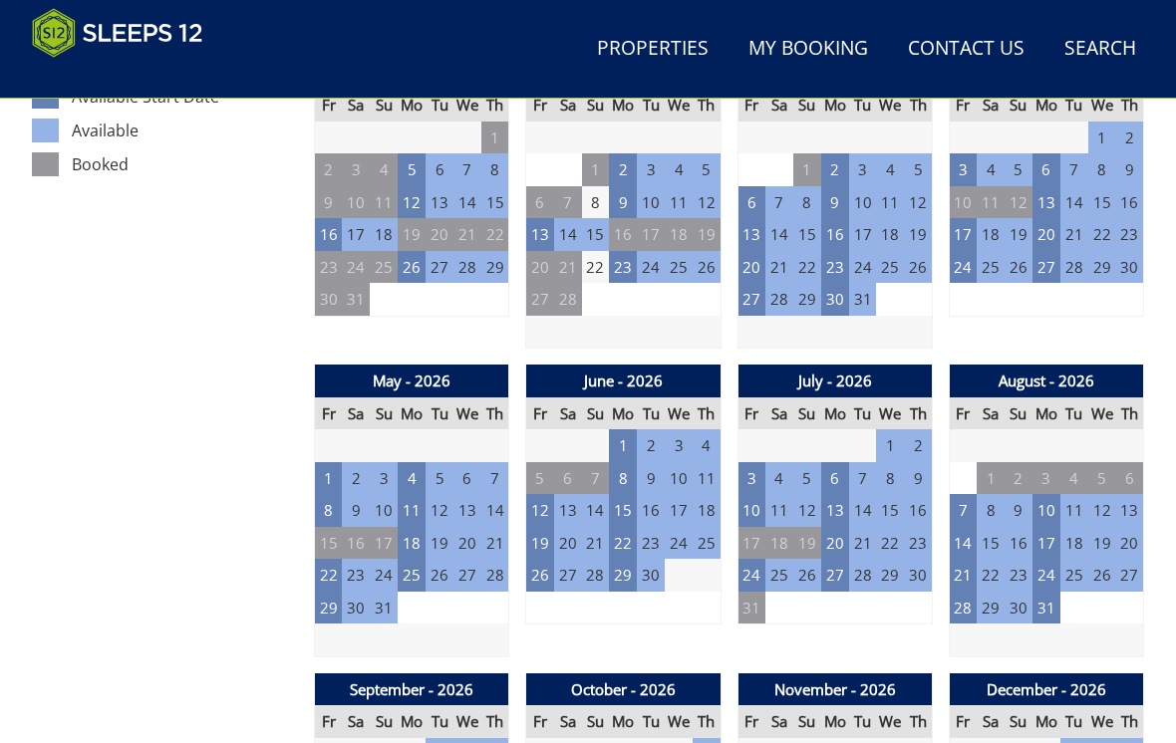
scroll to position [1174, 0]
click at [339, 559] on td "22" at bounding box center [329, 575] width 28 height 33
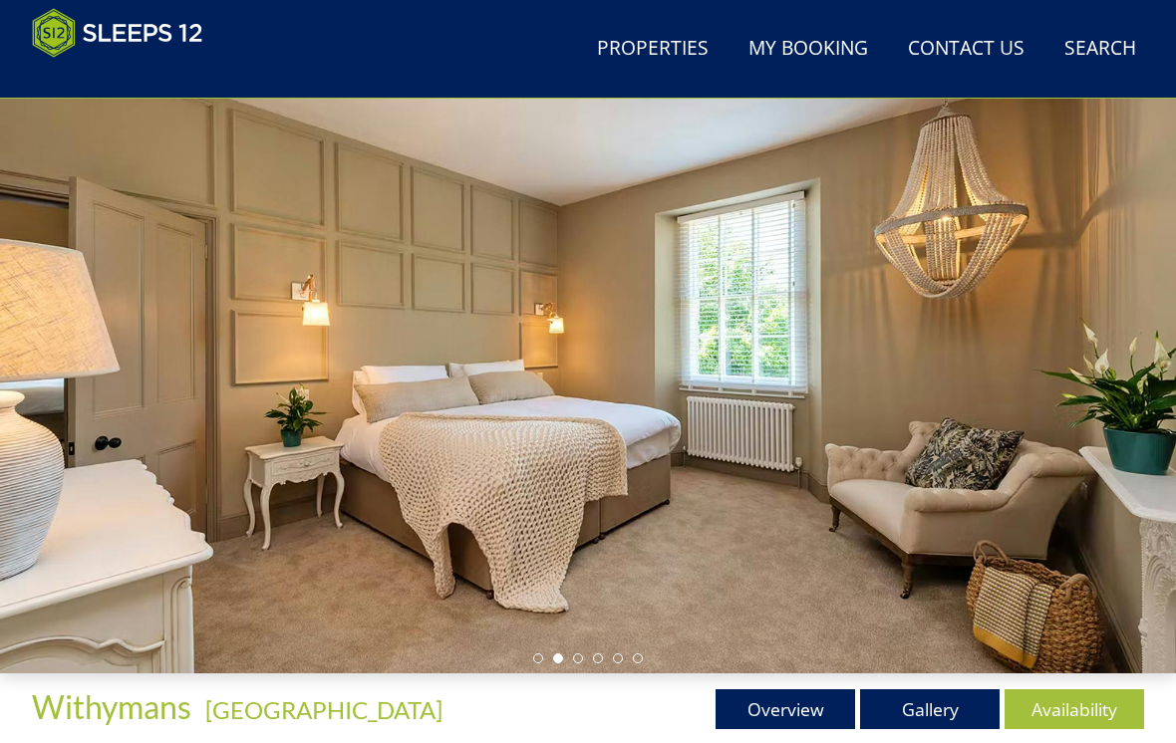
scroll to position [0, 0]
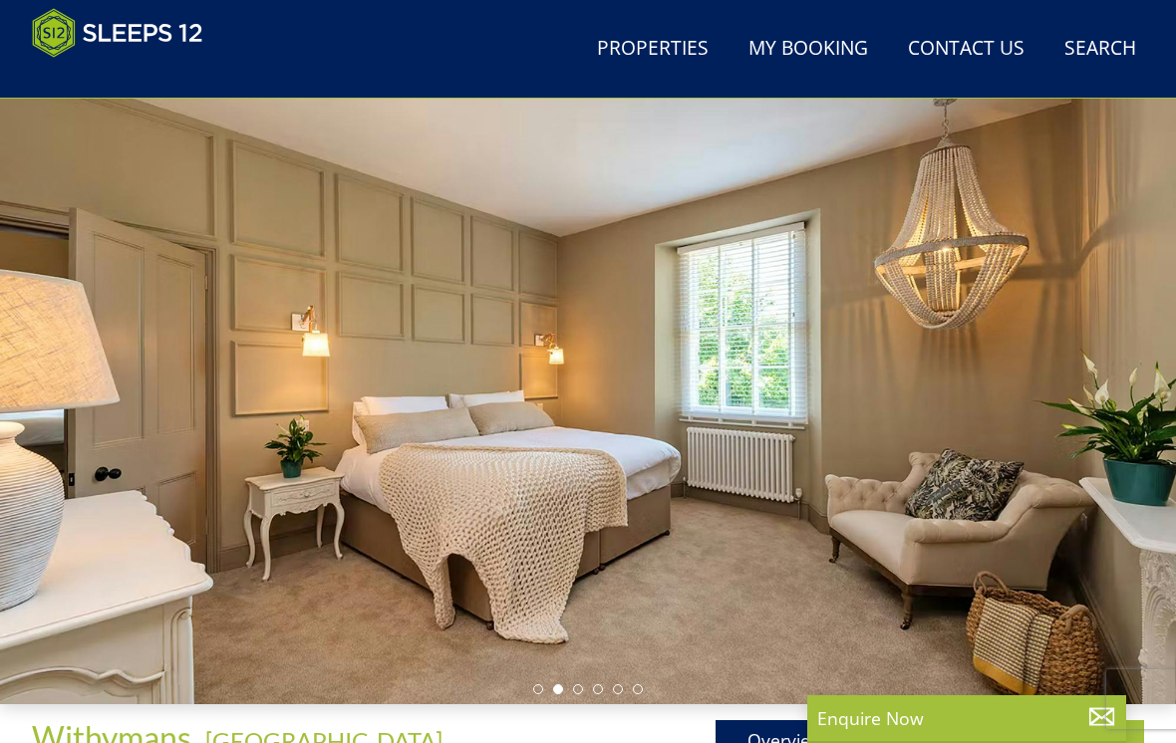
scroll to position [76, 0]
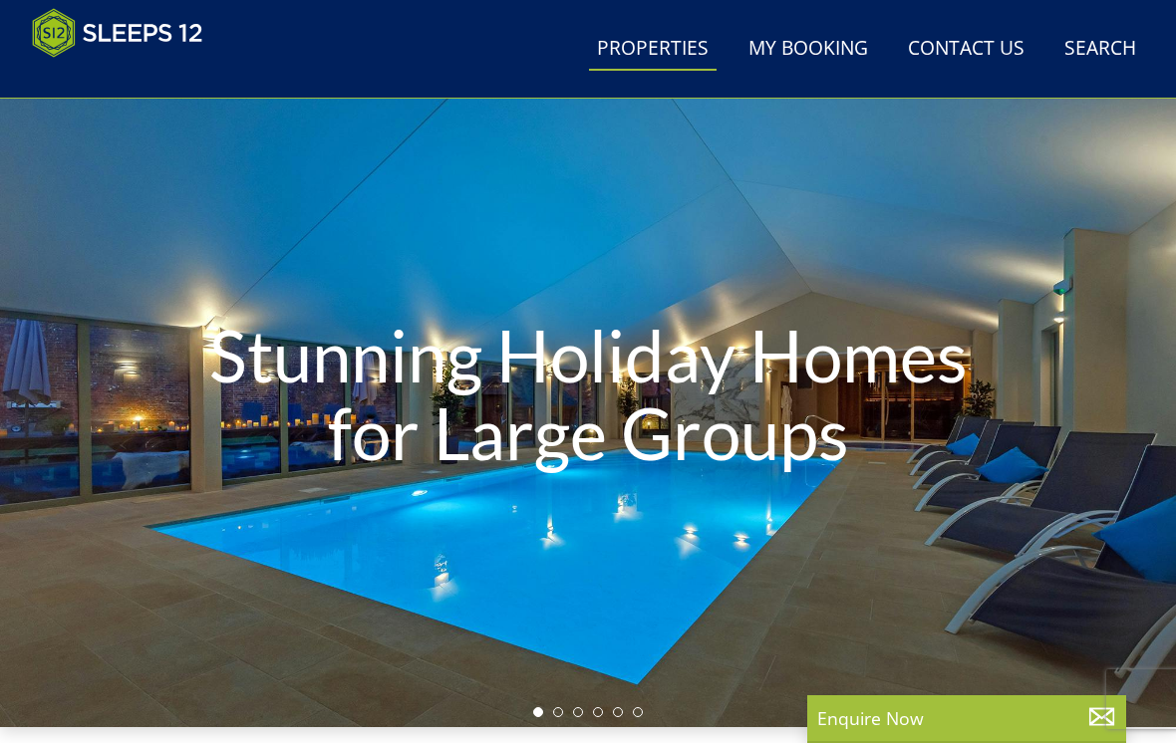
scroll to position [0, 7534]
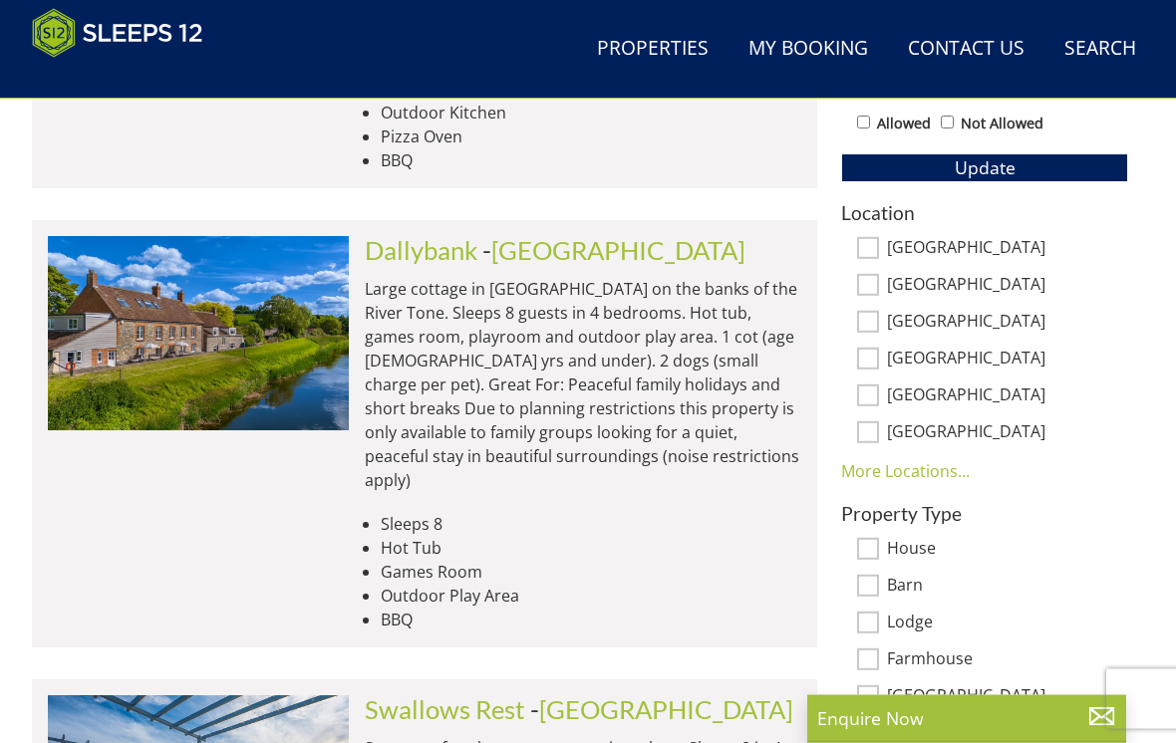
scroll to position [1167, 0]
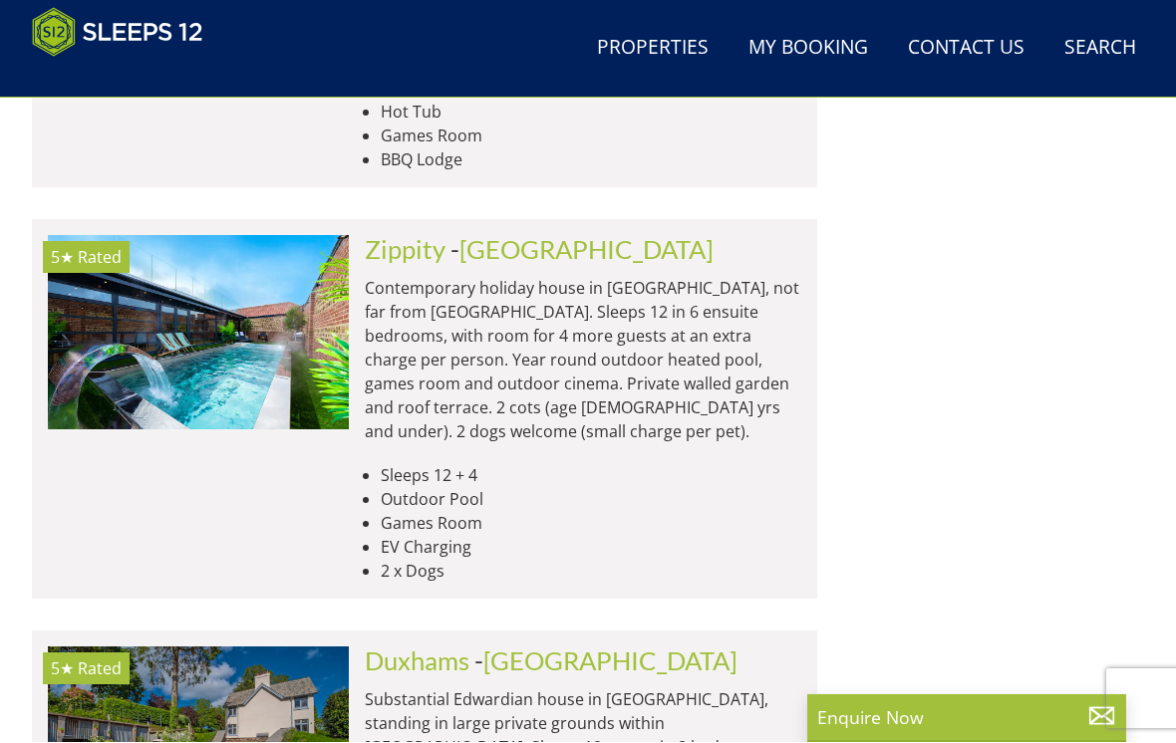
scroll to position [2014, 0]
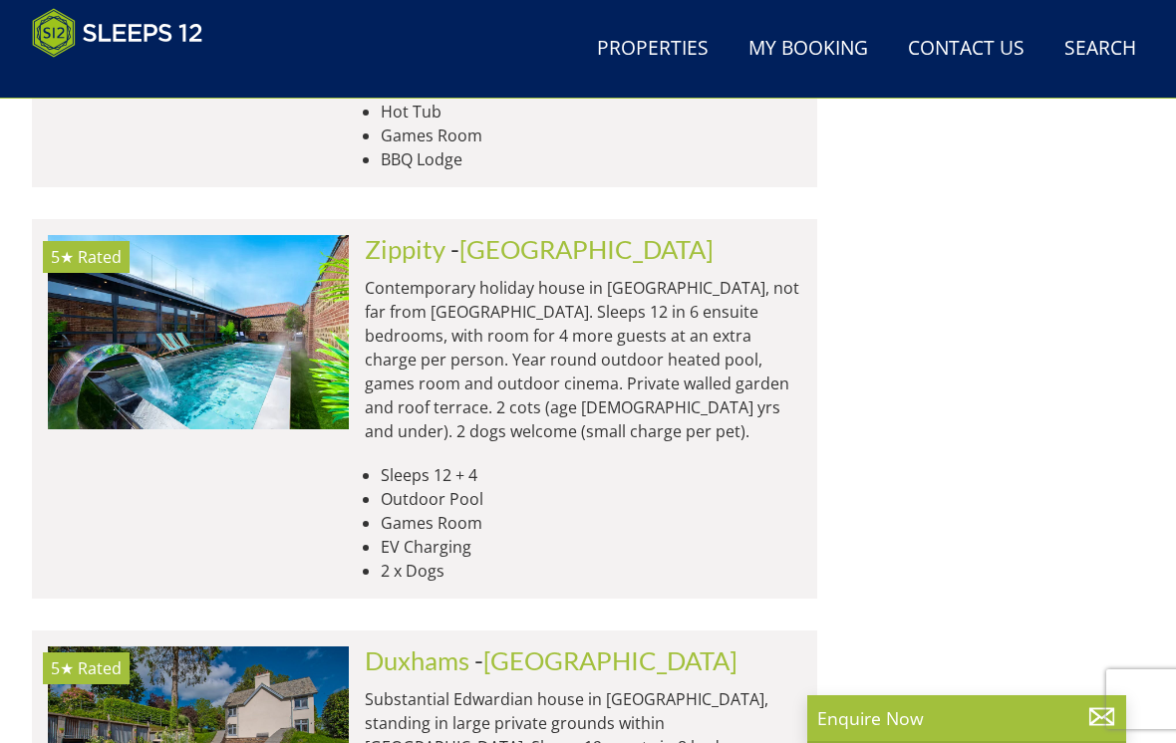
click at [185, 239] on img at bounding box center [198, 332] width 301 height 194
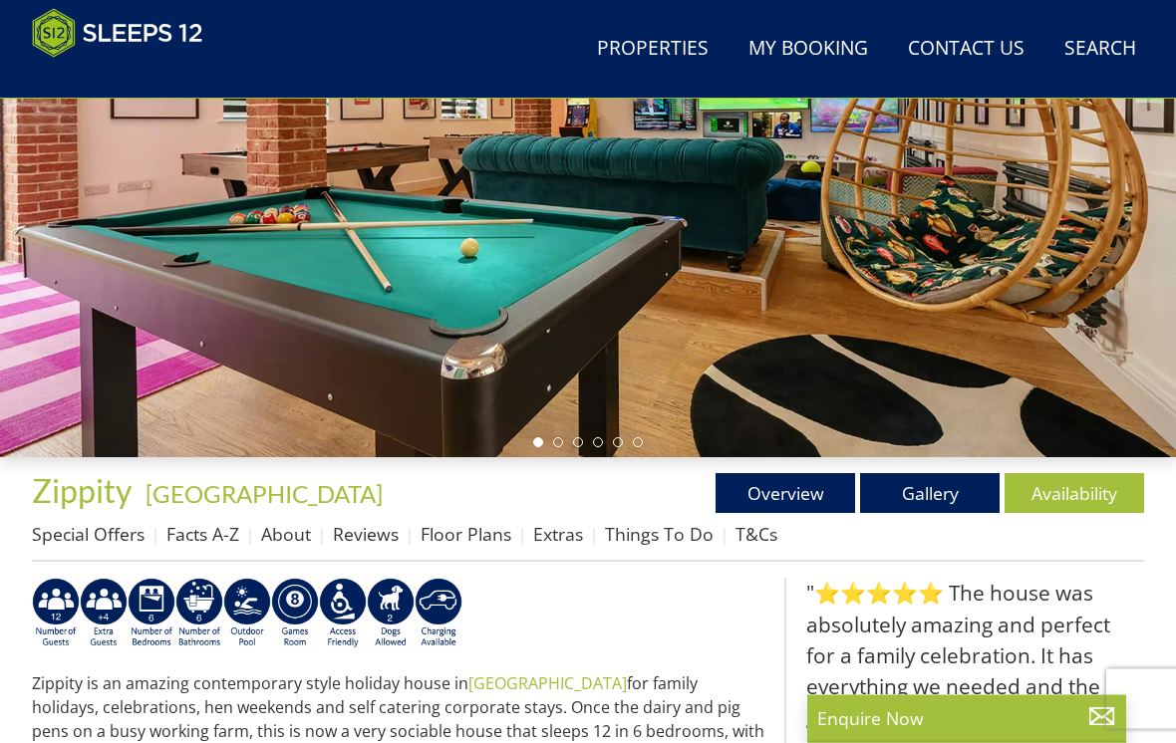
scroll to position [344, 0]
click at [1069, 493] on link "Availability" at bounding box center [1075, 493] width 140 height 40
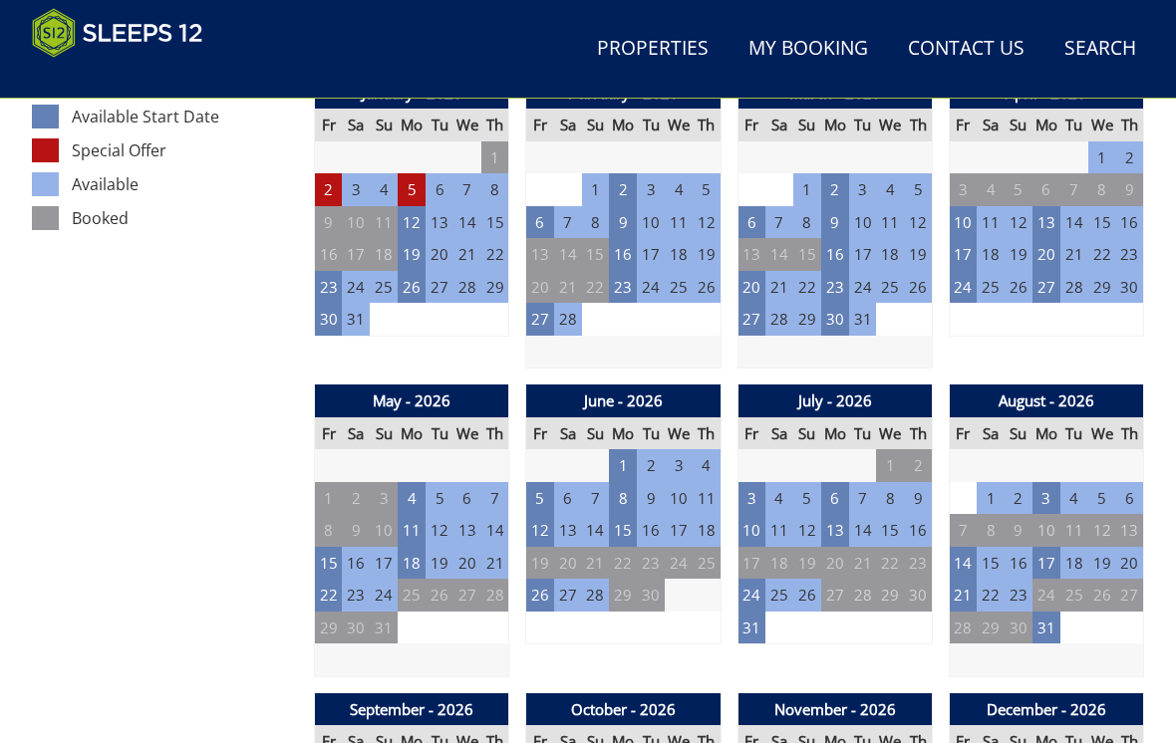
scroll to position [1198, 0]
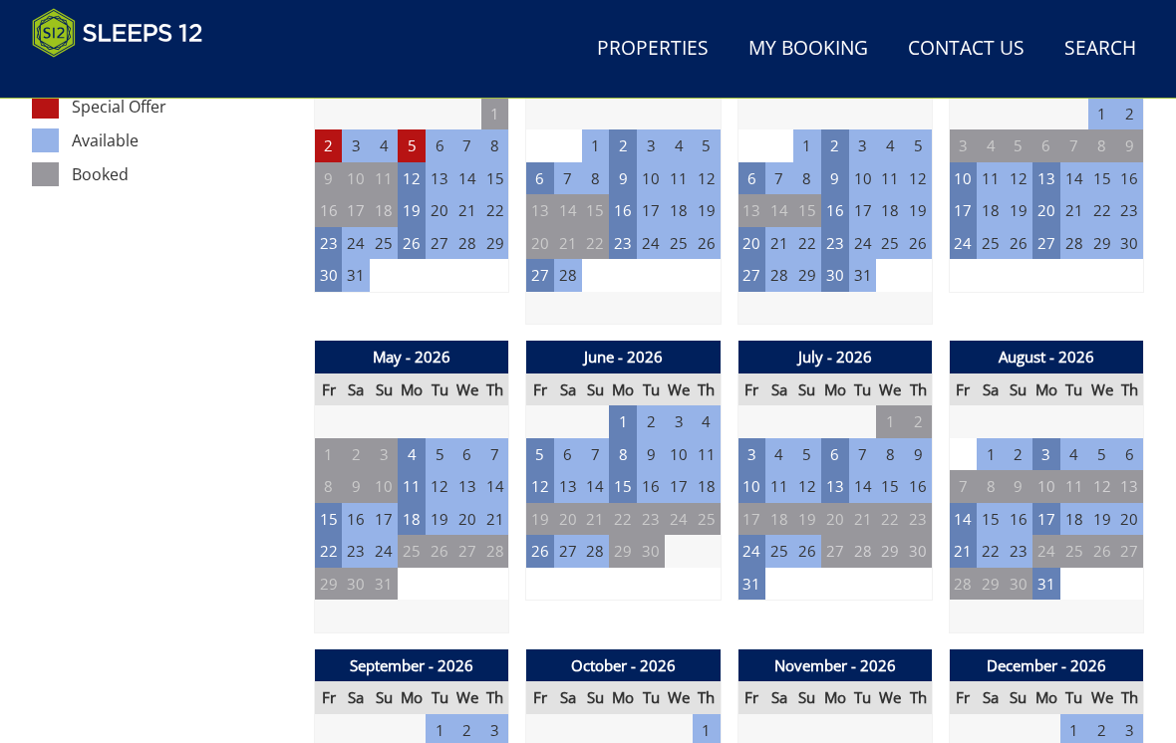
click at [356, 536] on td "23" at bounding box center [356, 551] width 28 height 33
click at [342, 535] on td "22" at bounding box center [329, 551] width 28 height 33
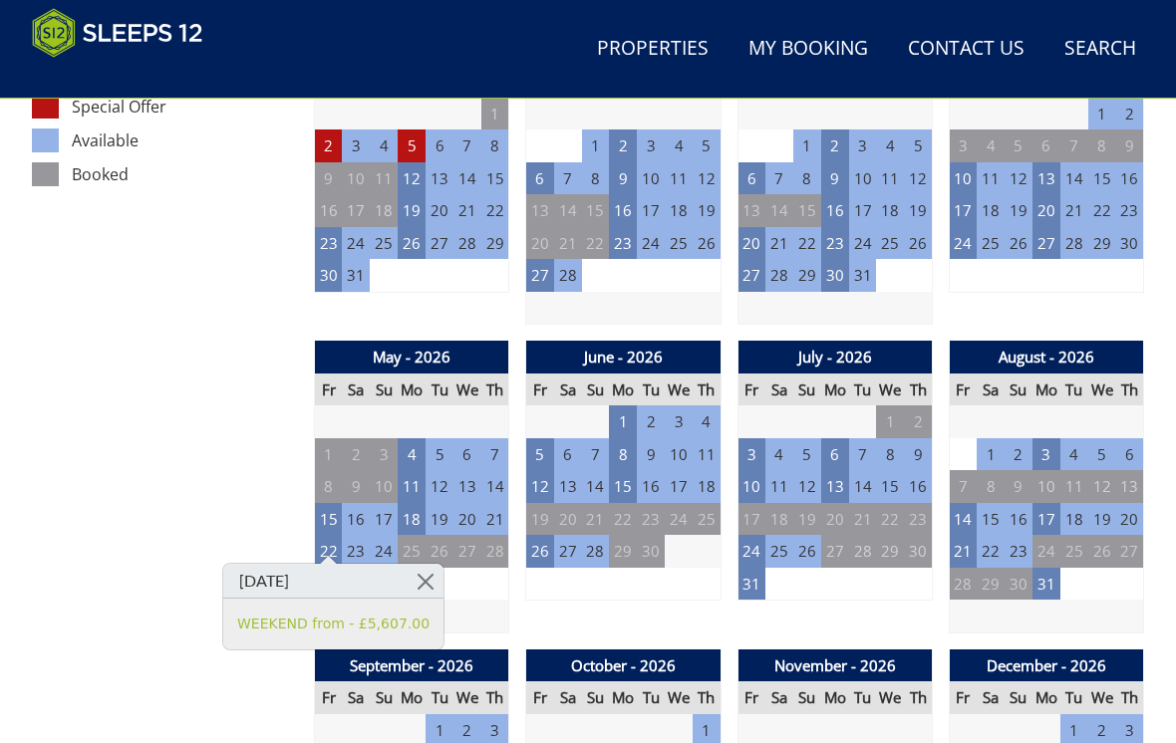
click at [432, 568] on link at bounding box center [426, 581] width 35 height 35
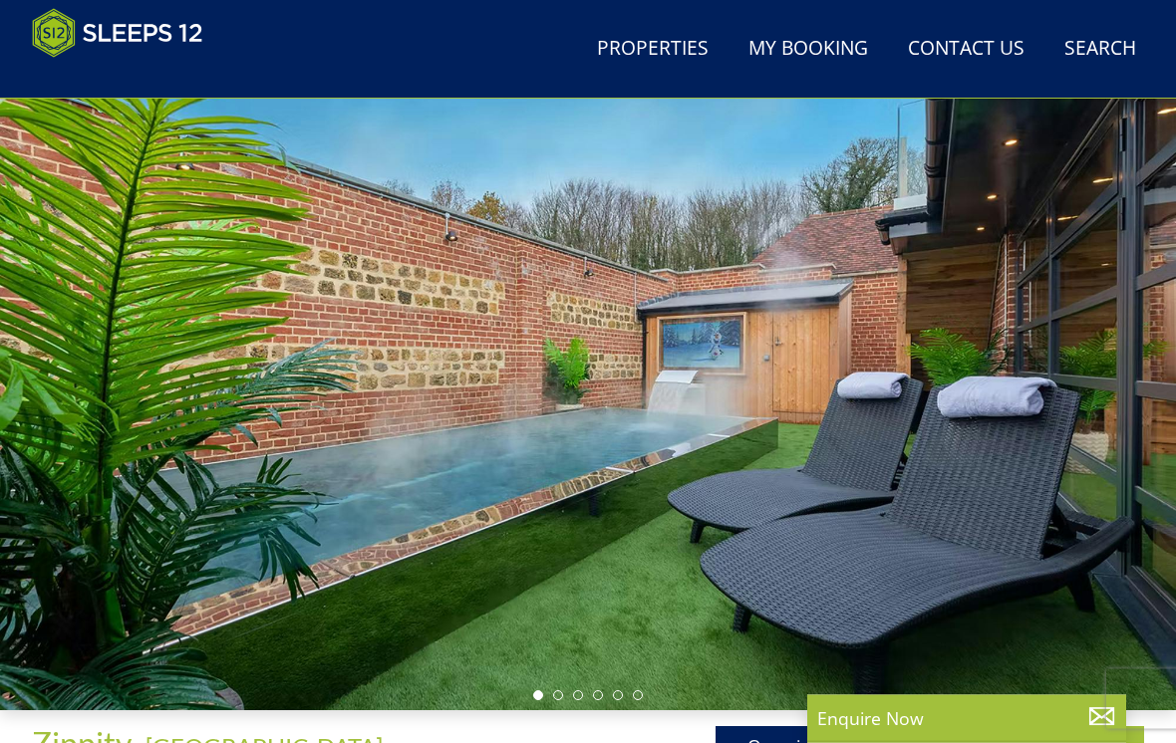
scroll to position [74, 0]
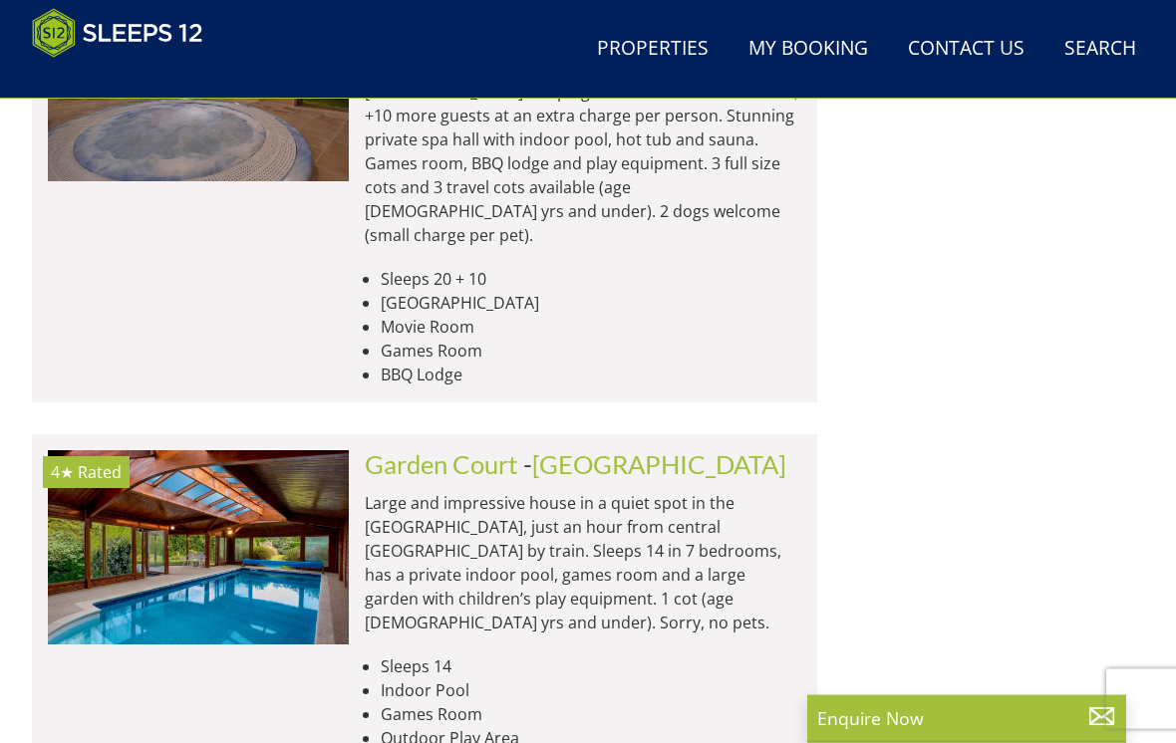
scroll to position [3085, 0]
click at [319, 450] on img at bounding box center [198, 547] width 301 height 194
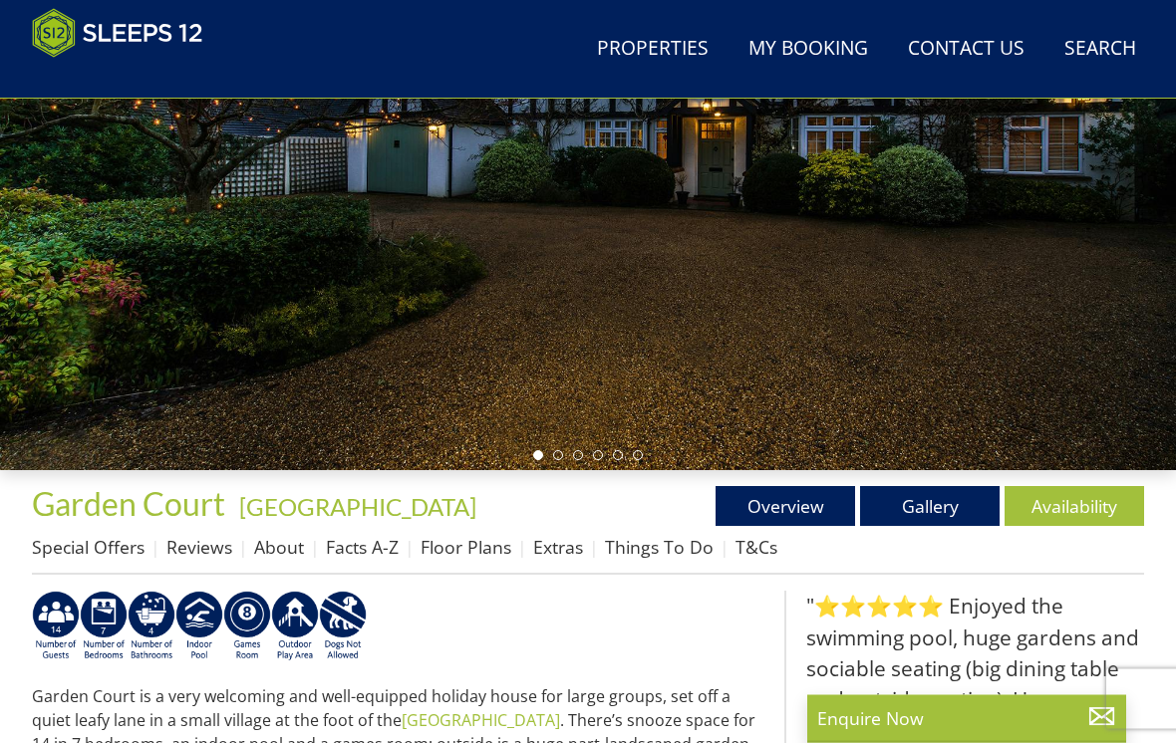
scroll to position [345, 0]
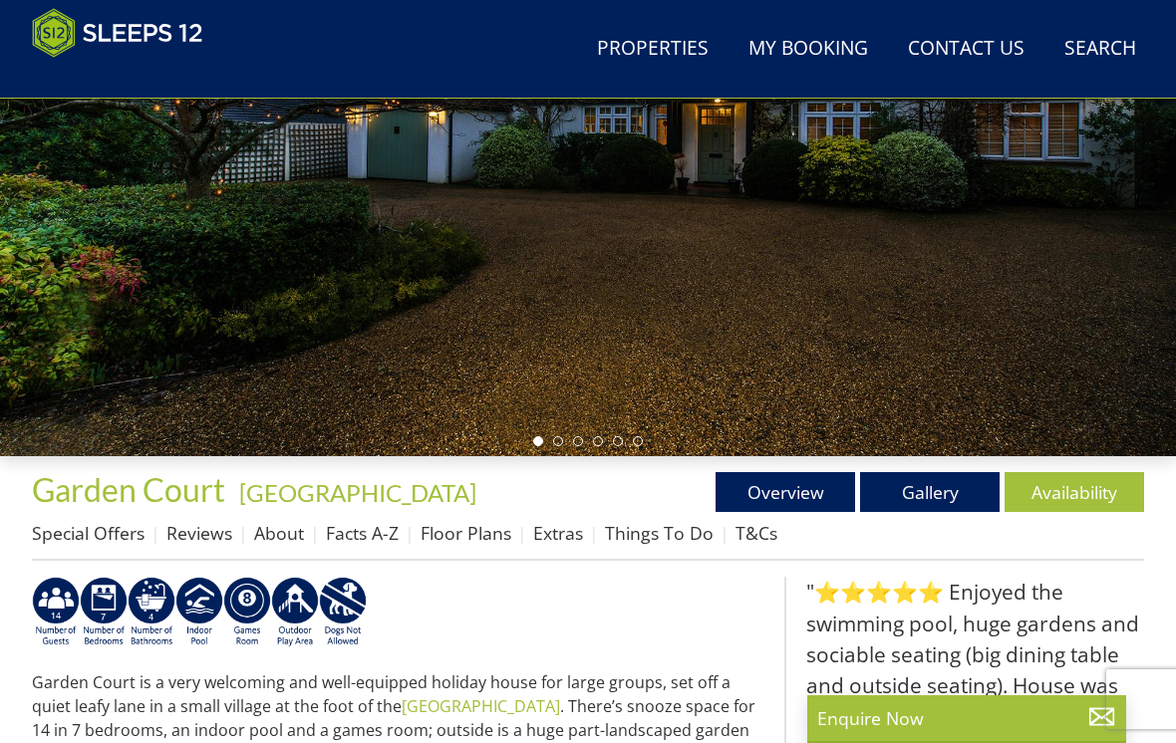
click at [1068, 487] on link "Availability" at bounding box center [1075, 492] width 140 height 40
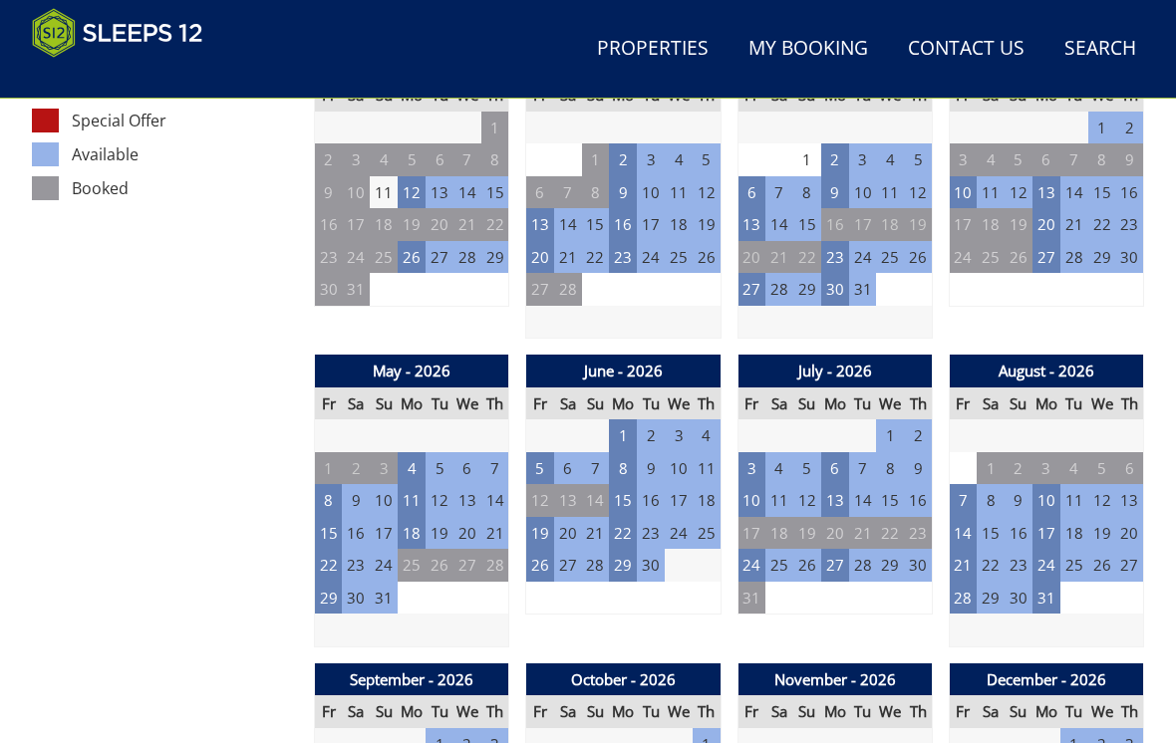
scroll to position [1184, 0]
click at [352, 549] on td "23" at bounding box center [356, 565] width 28 height 33
click at [363, 550] on td "23" at bounding box center [356, 565] width 28 height 33
click at [340, 550] on td "22" at bounding box center [329, 565] width 28 height 33
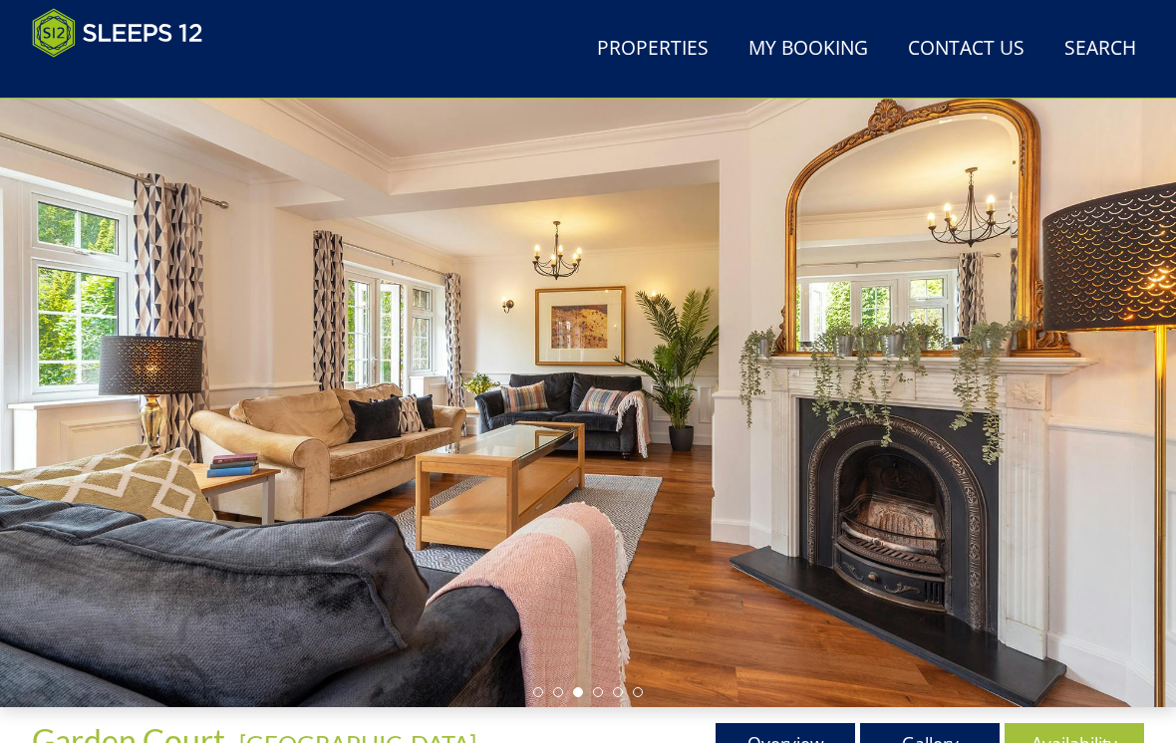
scroll to position [93, 0]
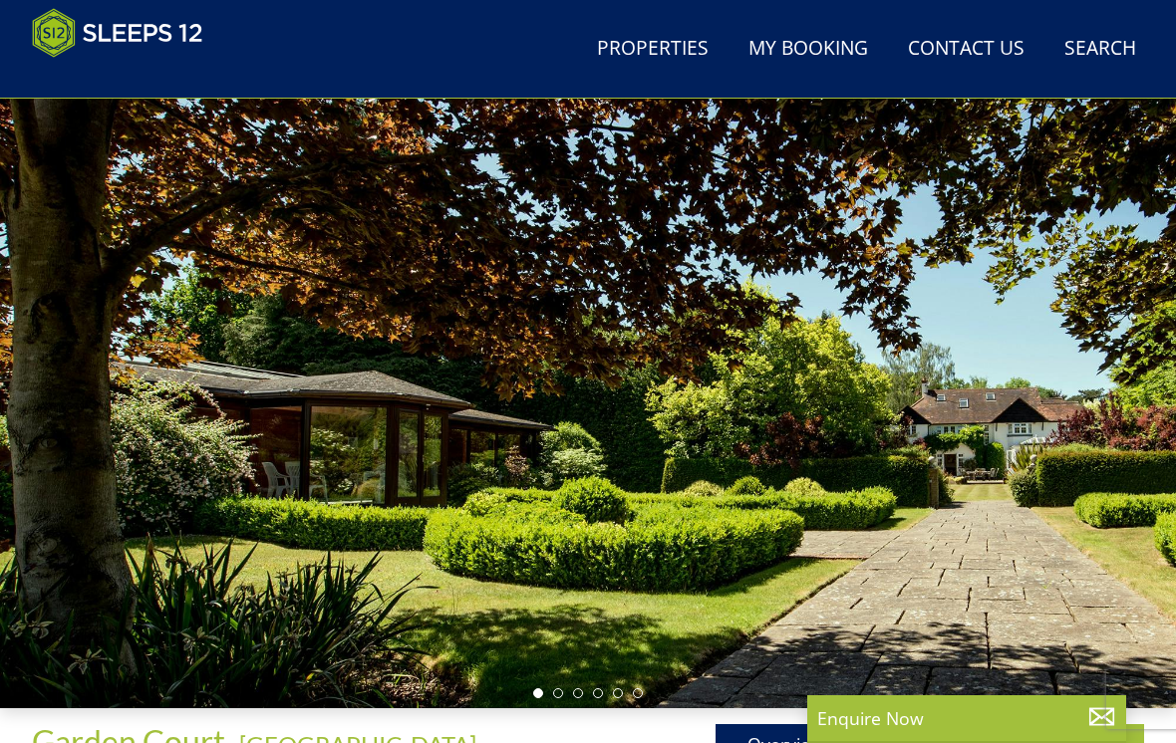
scroll to position [345, 0]
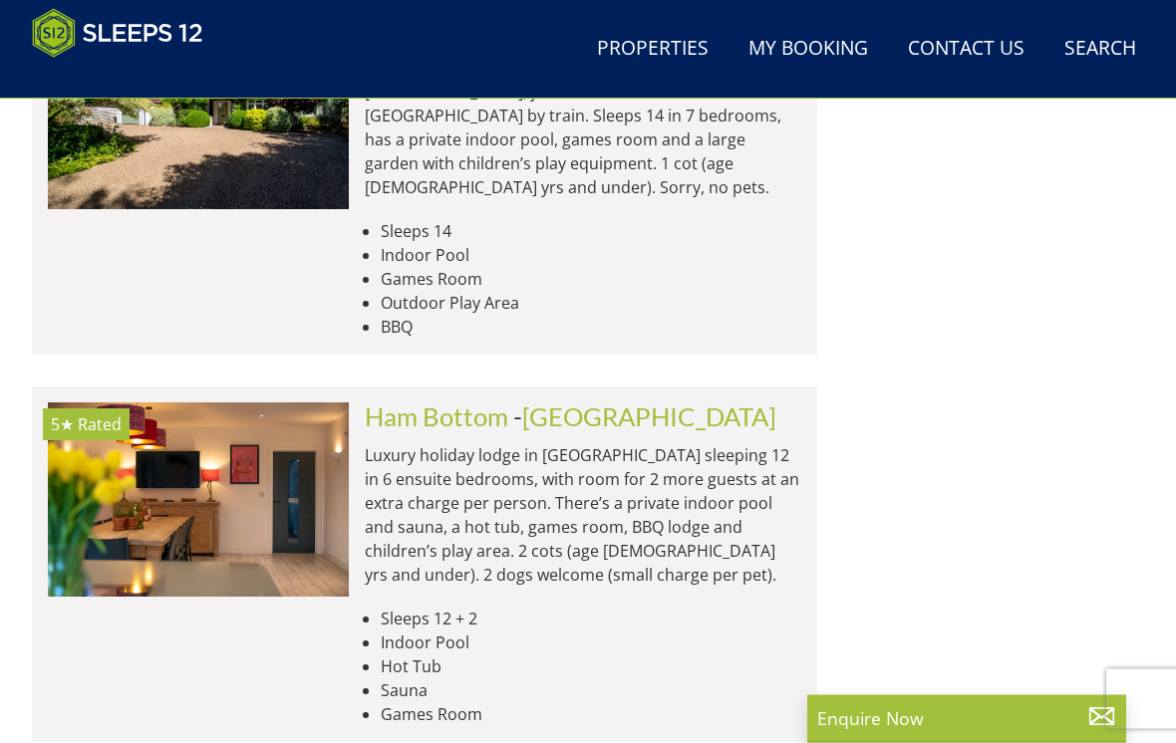
scroll to position [3521, 0]
click at [170, 403] on img at bounding box center [198, 500] width 301 height 194
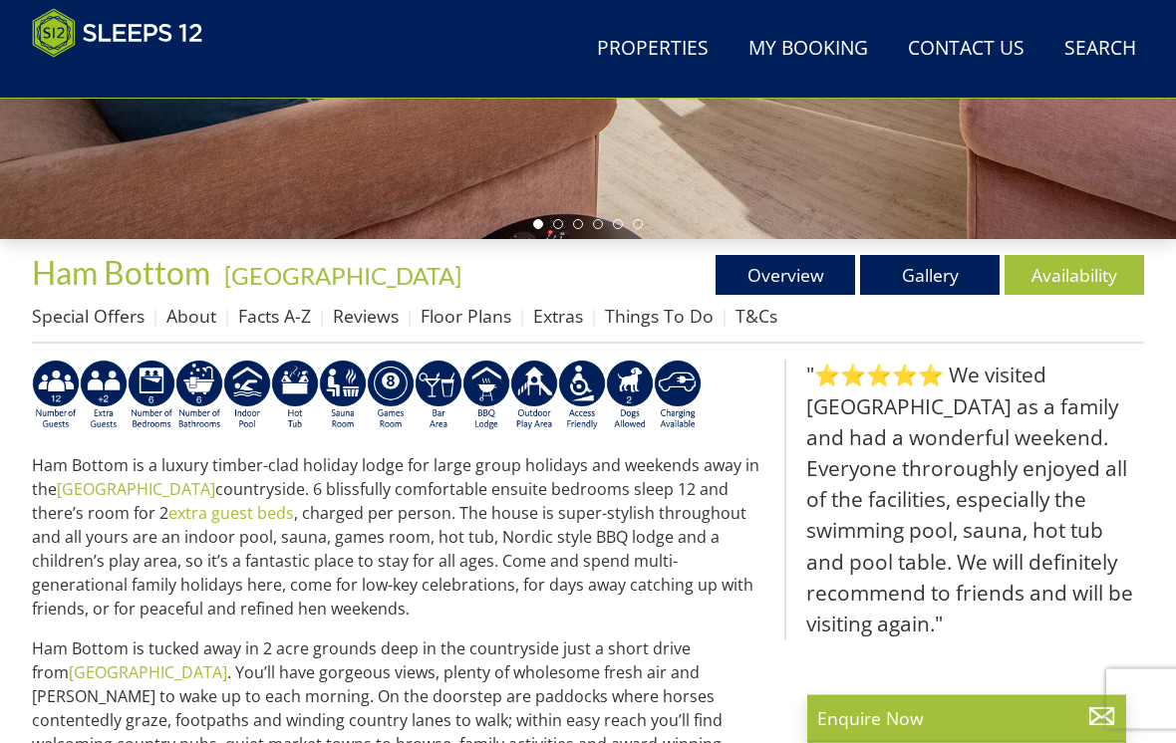
scroll to position [562, 0]
click at [1066, 287] on link "Availability" at bounding box center [1075, 275] width 140 height 40
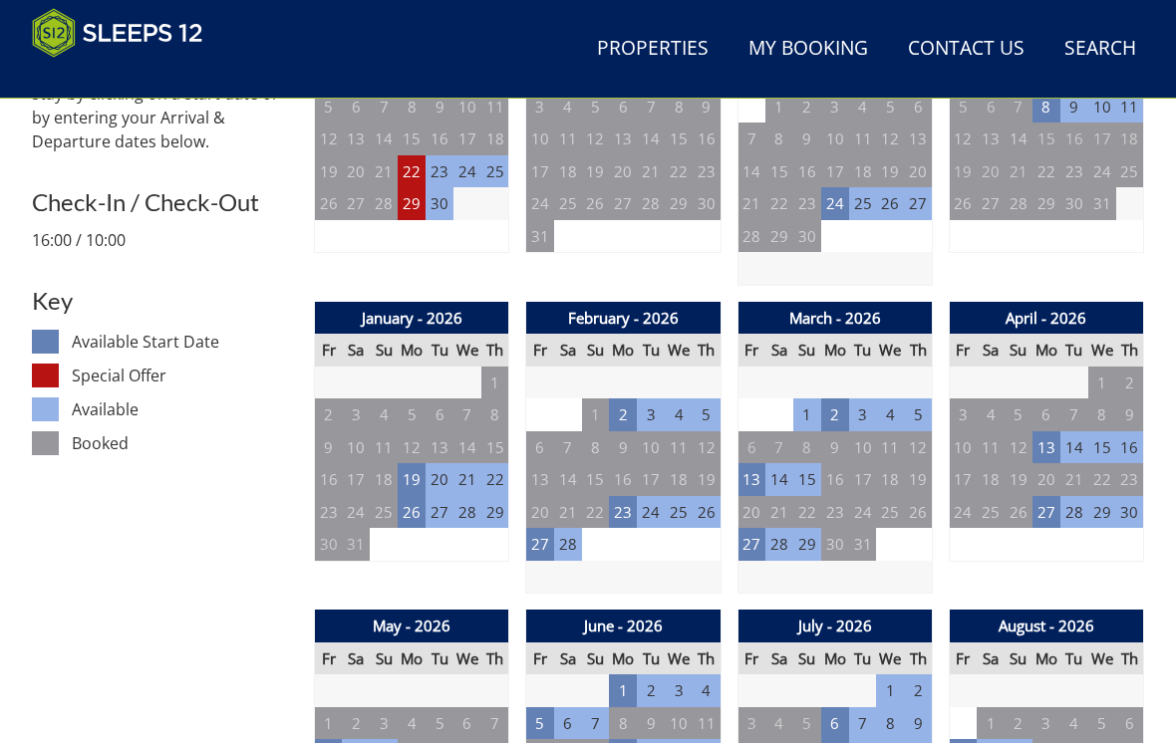
scroll to position [562, 0]
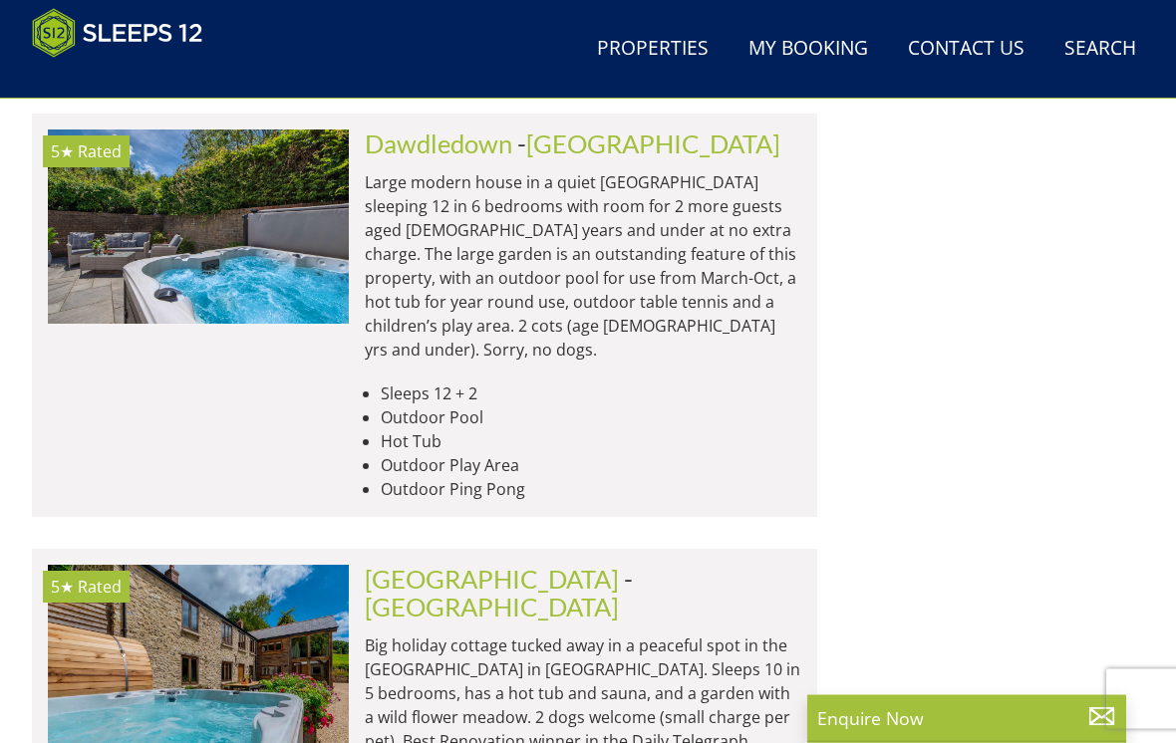
scroll to position [4182, 0]
click at [258, 565] on img at bounding box center [198, 662] width 301 height 194
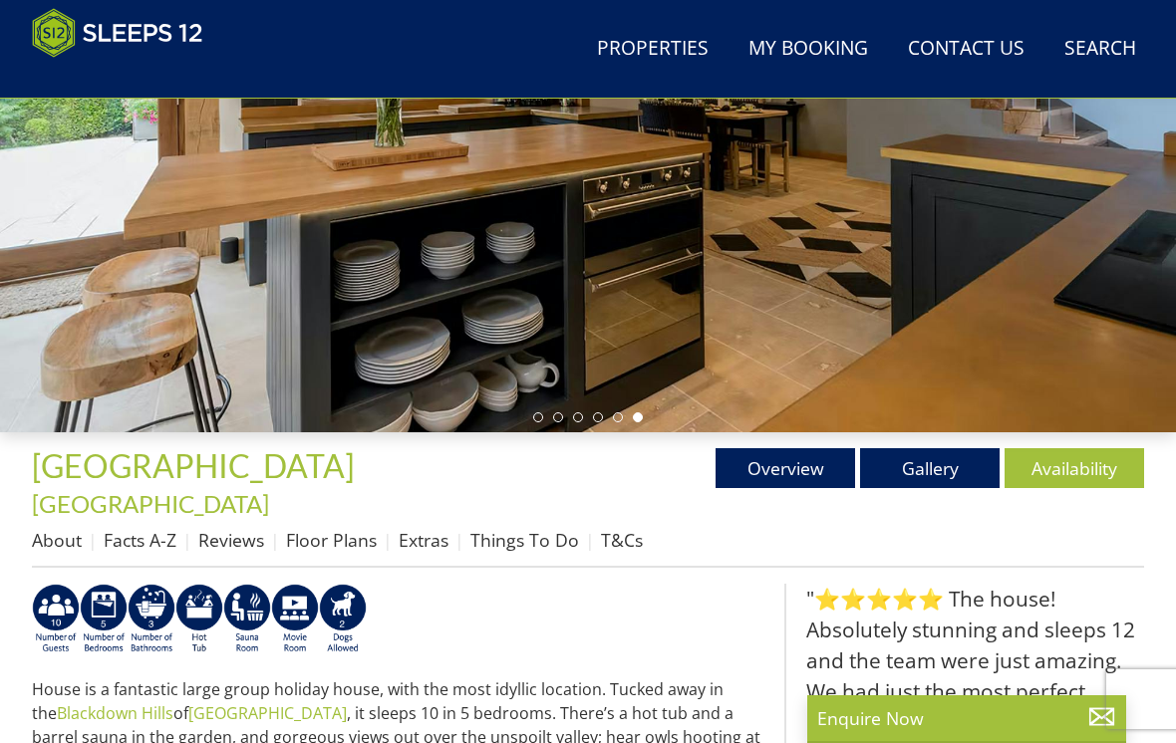
scroll to position [368, 0]
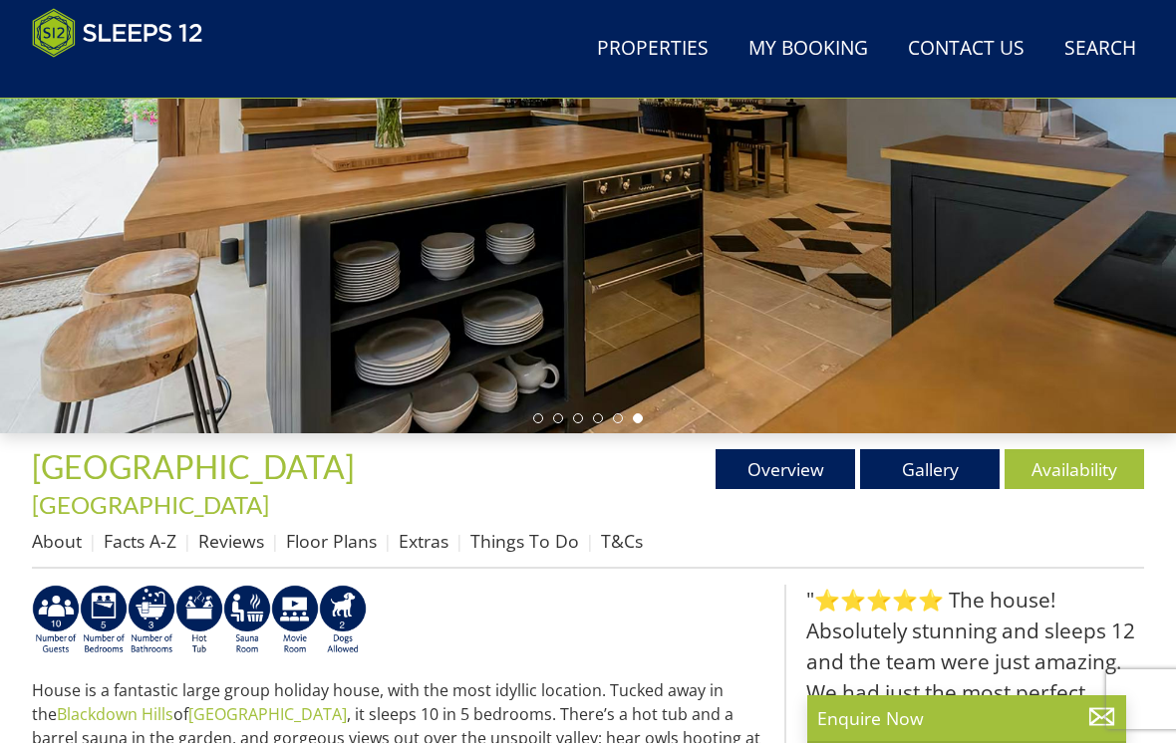
click at [1078, 466] on link "Availability" at bounding box center [1075, 469] width 140 height 40
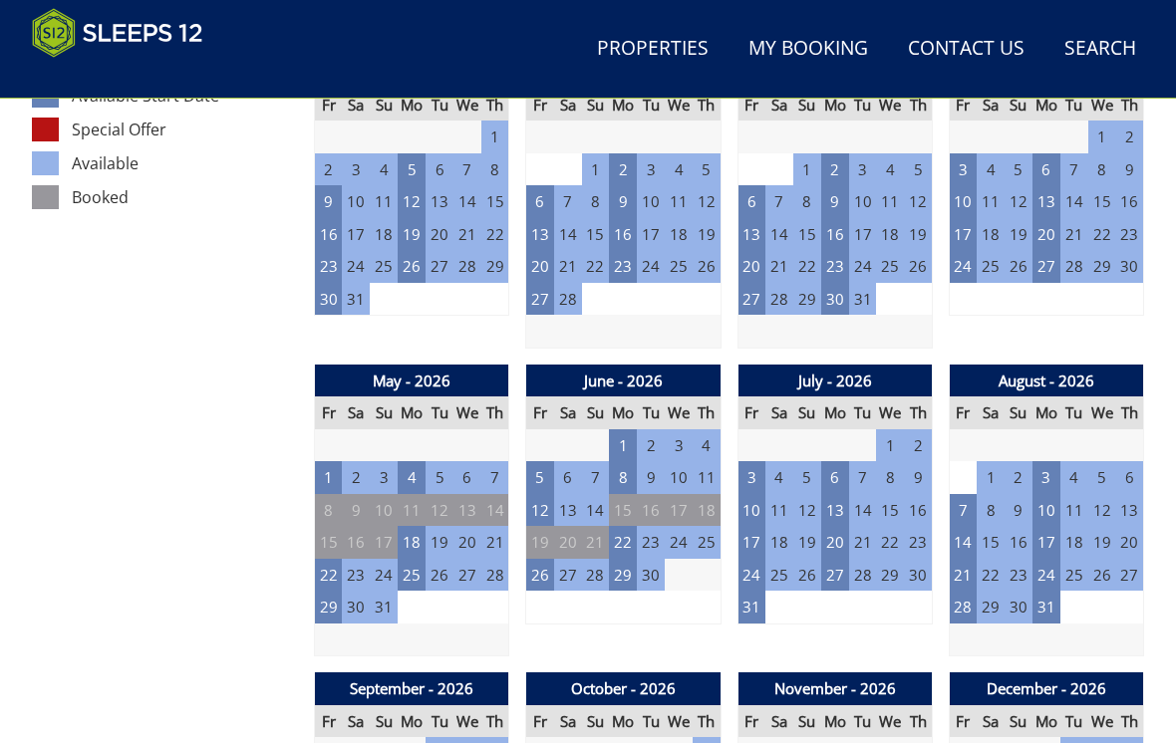
scroll to position [1205, 0]
click at [334, 559] on td "22" at bounding box center [329, 575] width 28 height 33
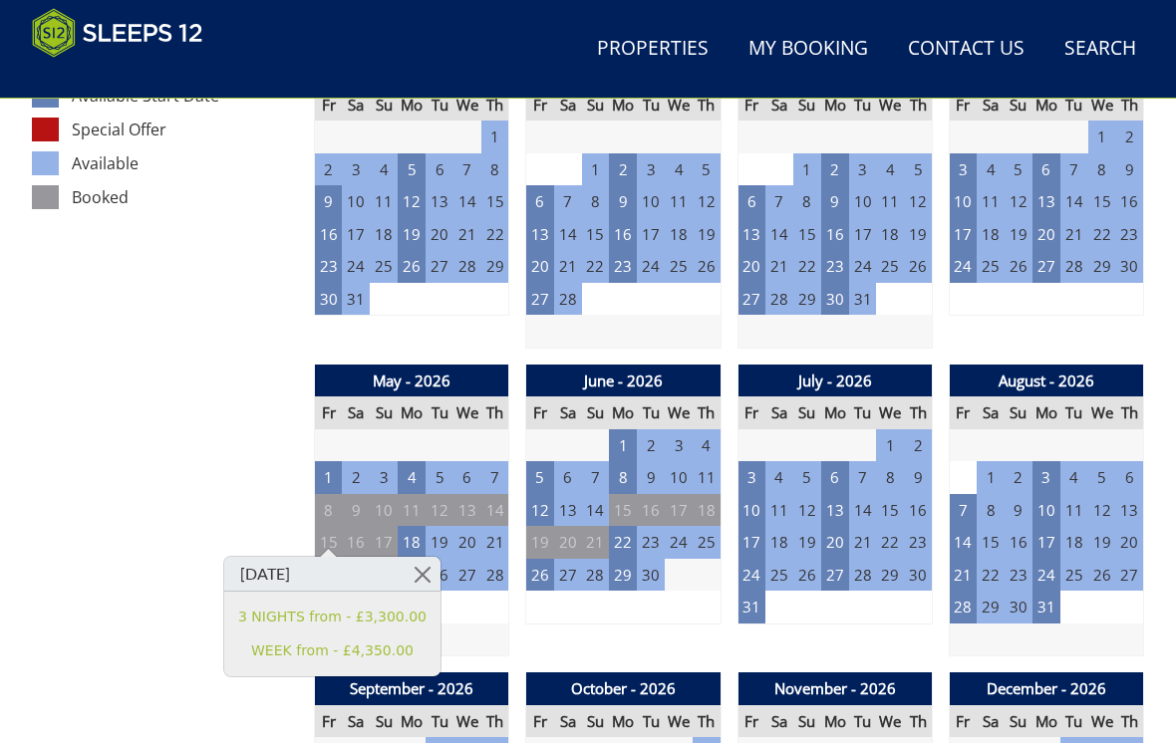
click at [429, 568] on link at bounding box center [423, 574] width 35 height 35
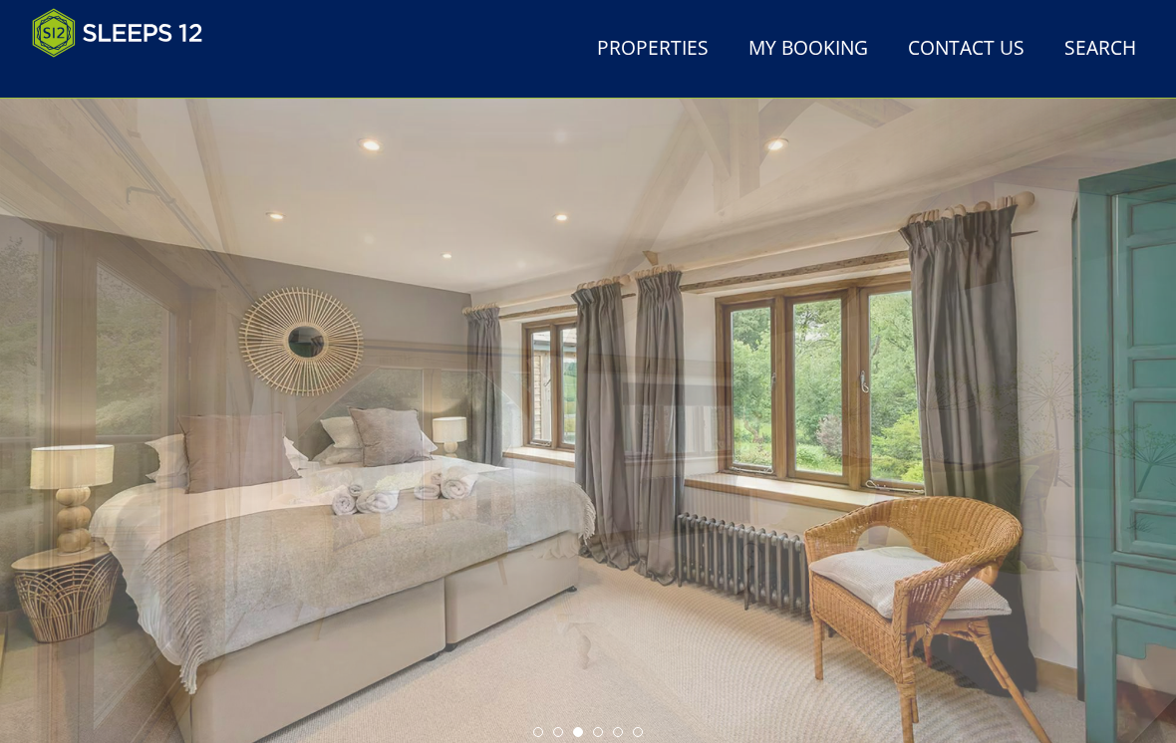
scroll to position [0, 0]
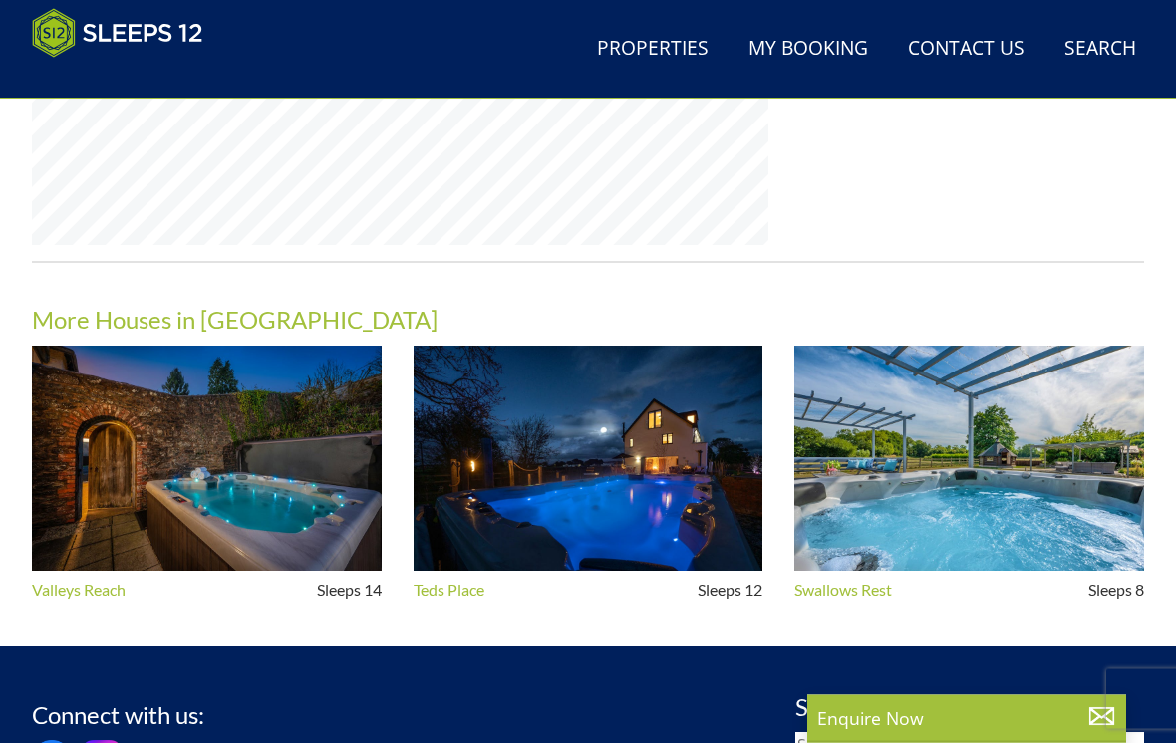
scroll to position [1739, 0]
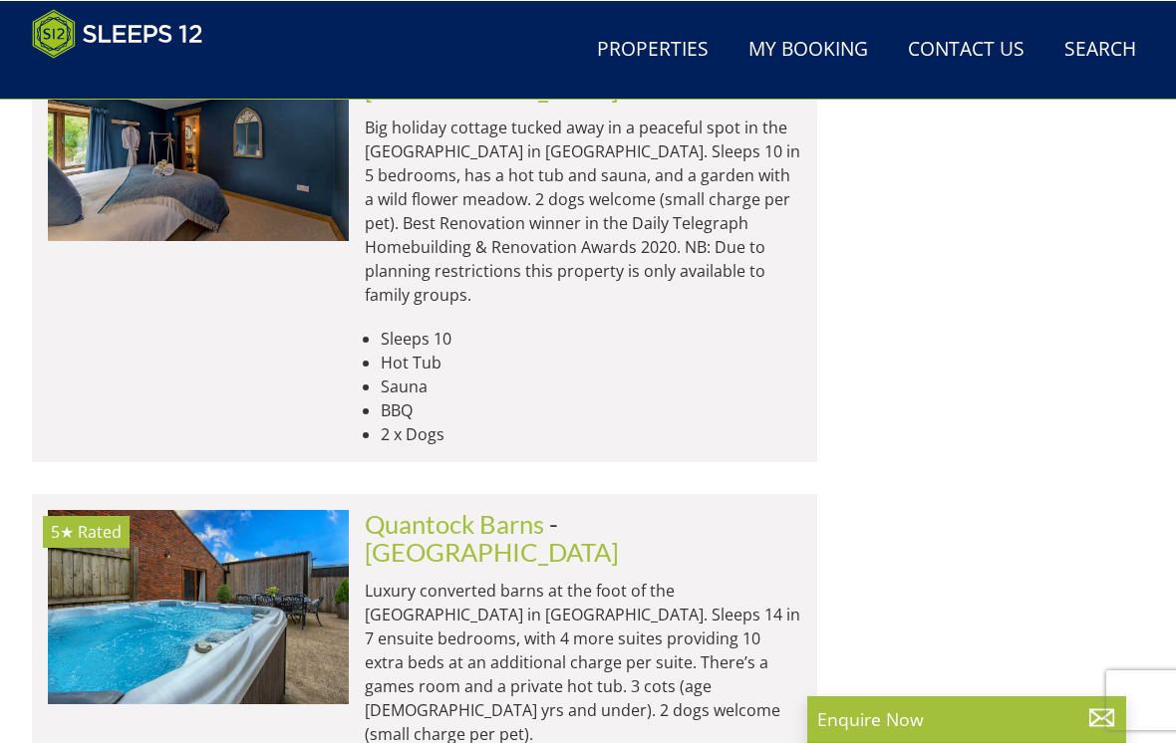
scroll to position [4700, 0]
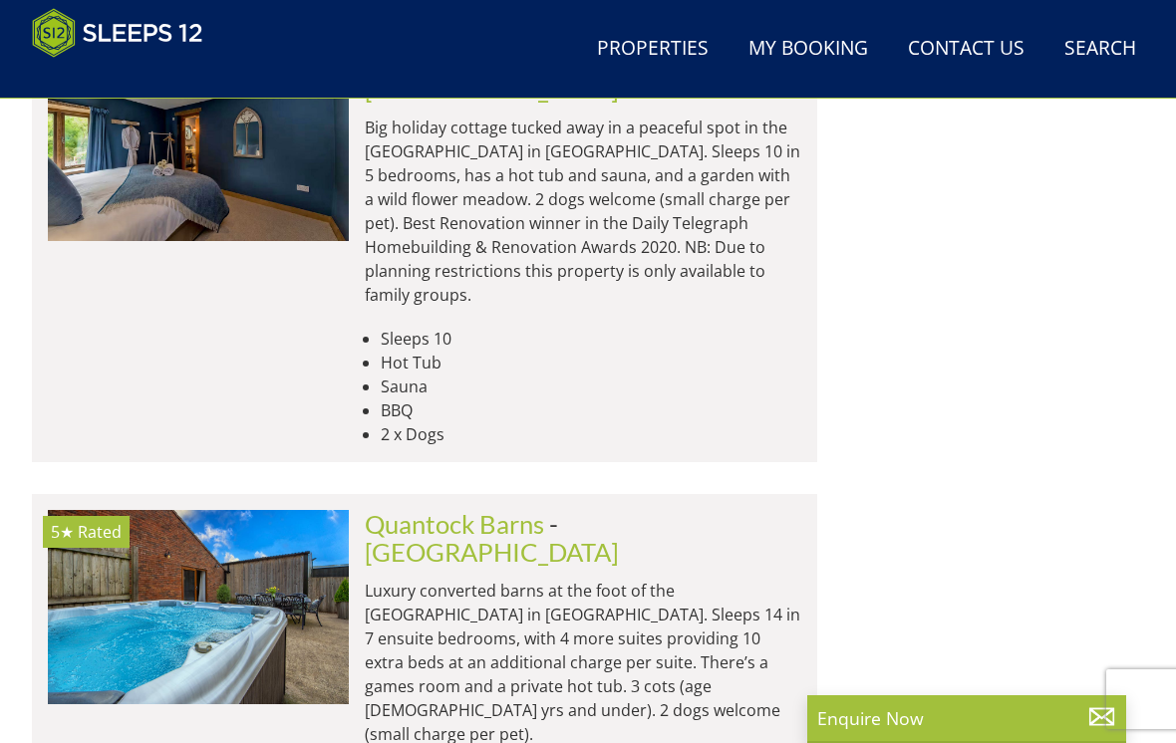
click at [306, 510] on img at bounding box center [198, 607] width 301 height 194
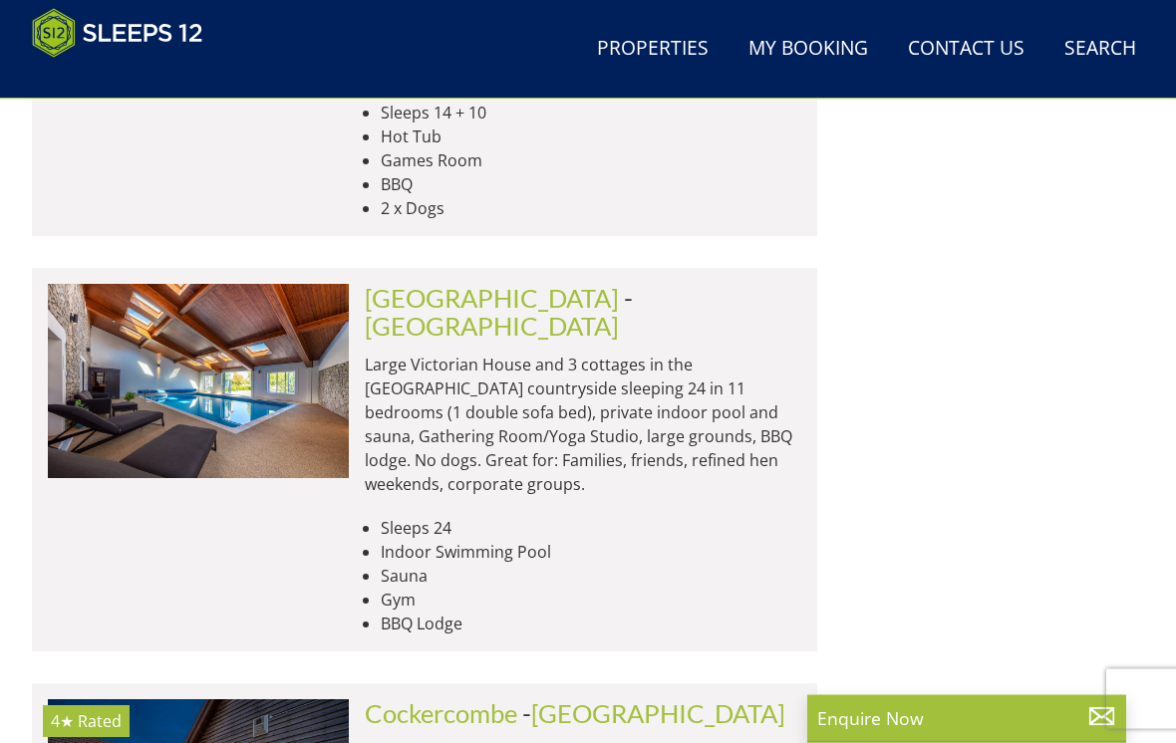
scroll to position [5366, 0]
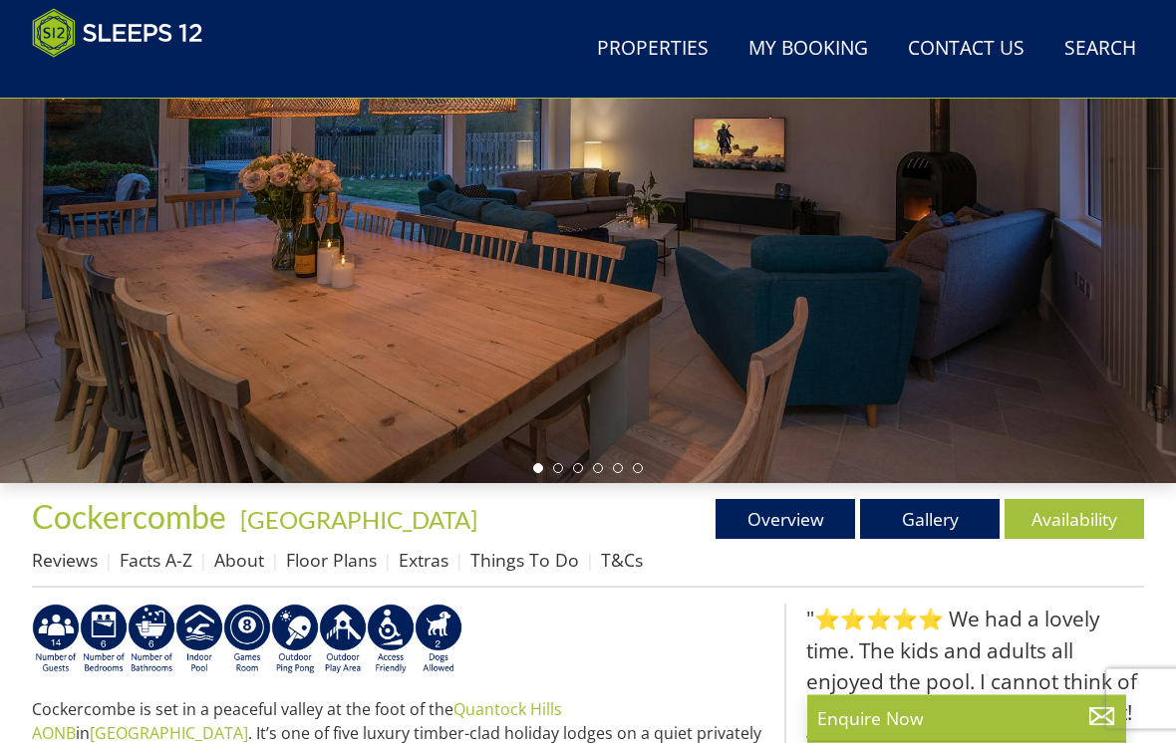
scroll to position [318, 0]
click at [1073, 512] on link "Availability" at bounding box center [1075, 519] width 140 height 40
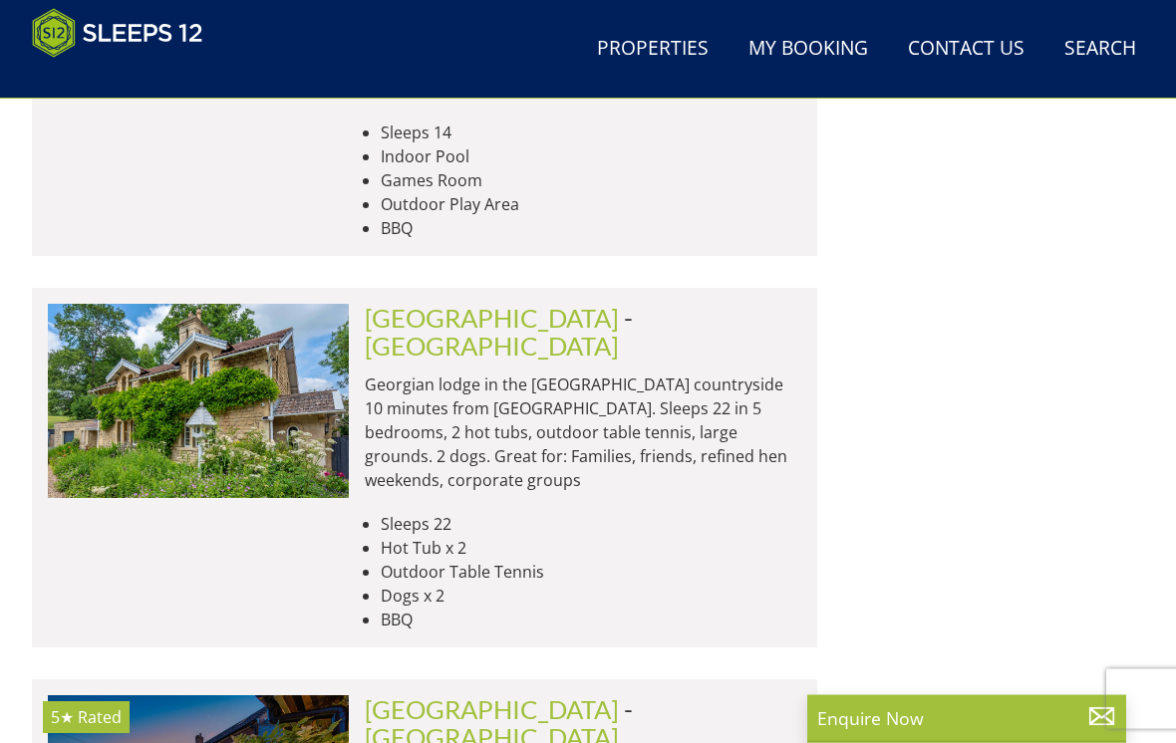
scroll to position [6175, 0]
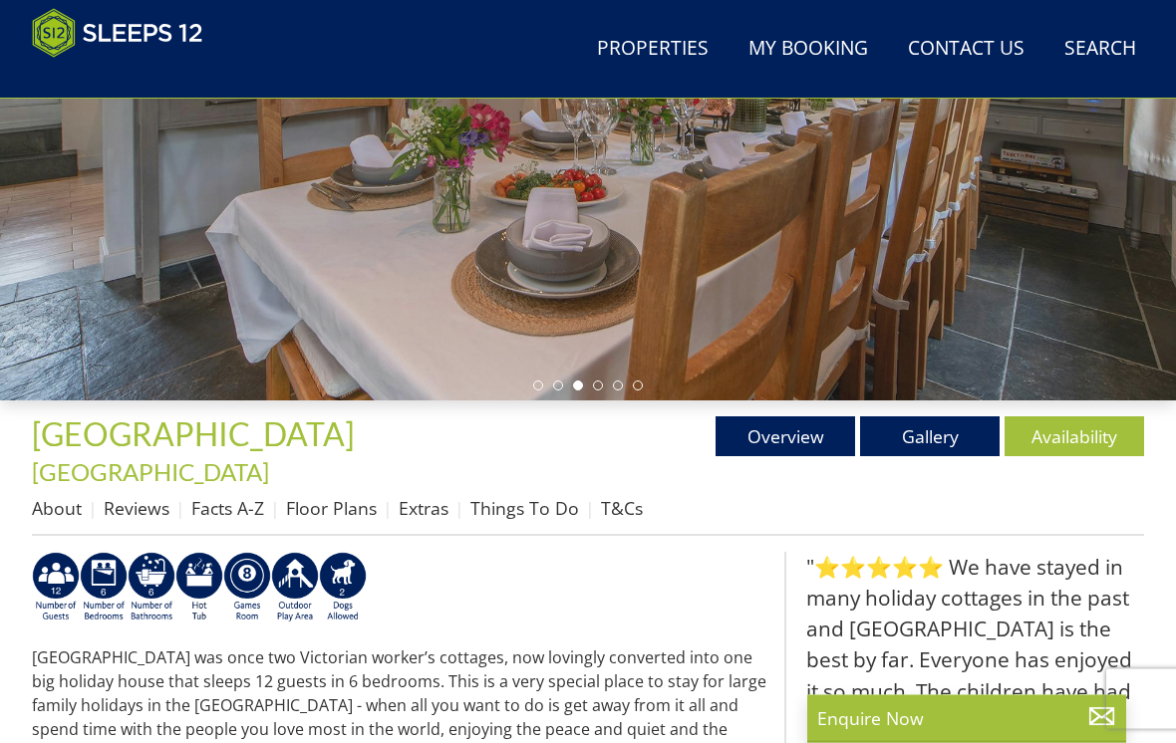
scroll to position [401, 0]
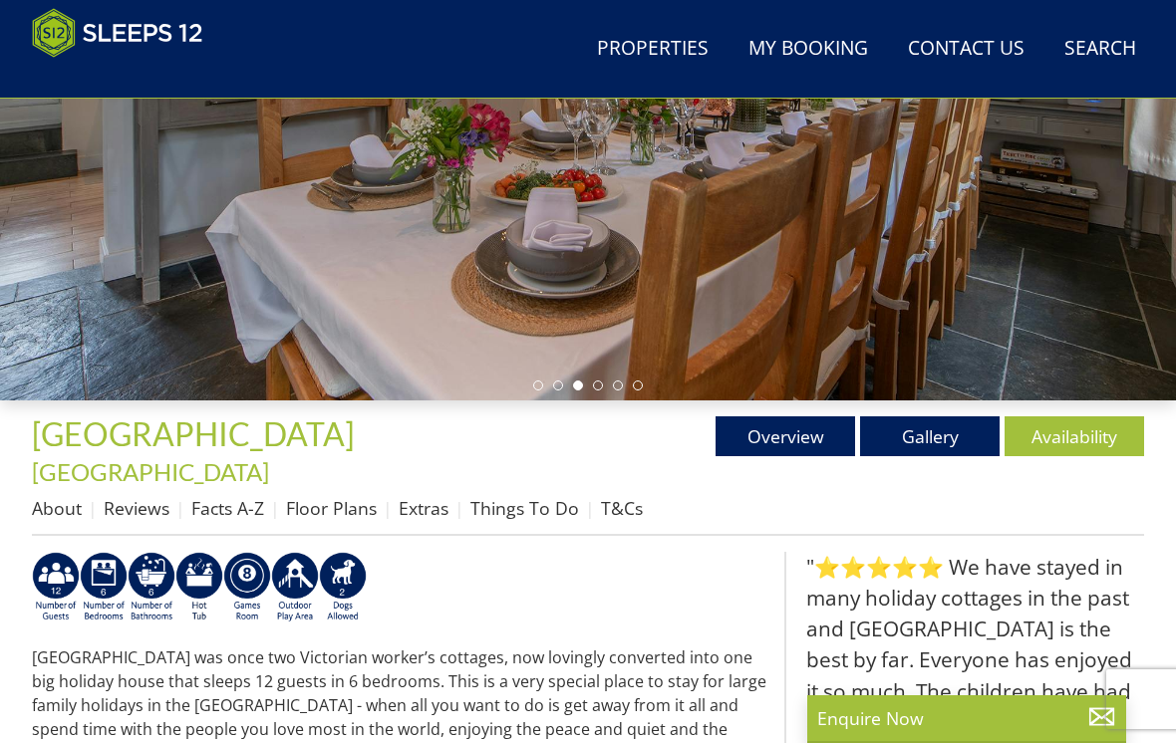
click at [1068, 439] on link "Availability" at bounding box center [1075, 437] width 140 height 40
